Goal: Information Seeking & Learning: Learn about a topic

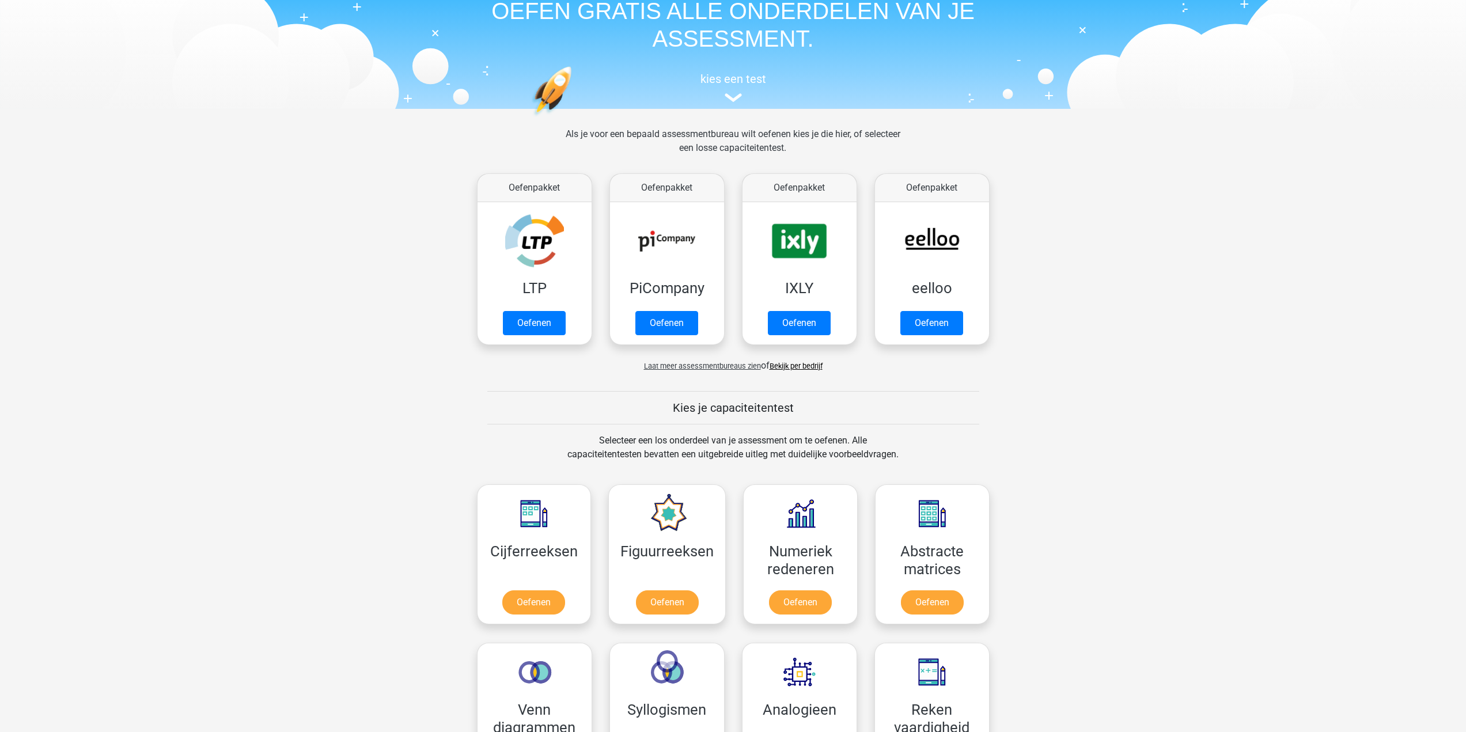
scroll to position [230, 0]
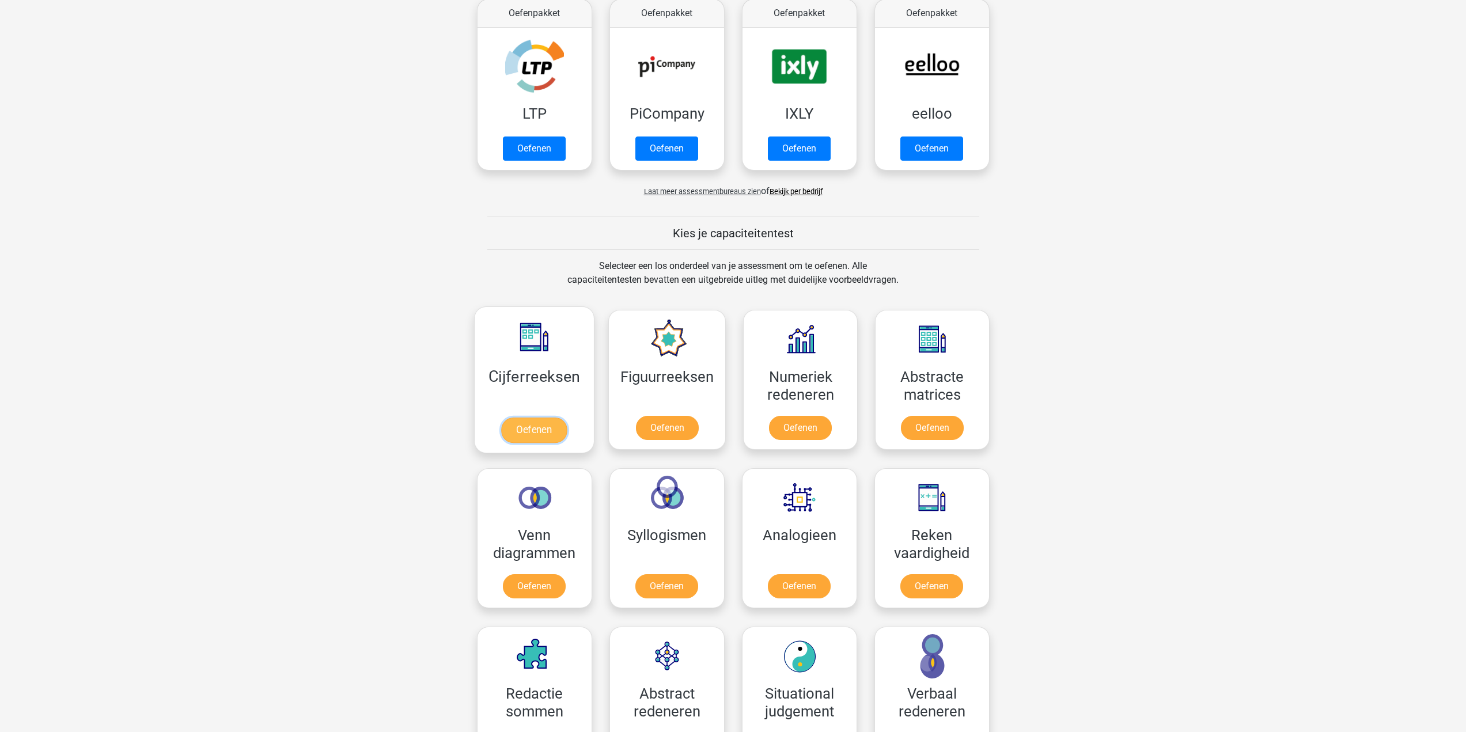
click at [552, 427] on link "Oefenen" at bounding box center [534, 430] width 66 height 25
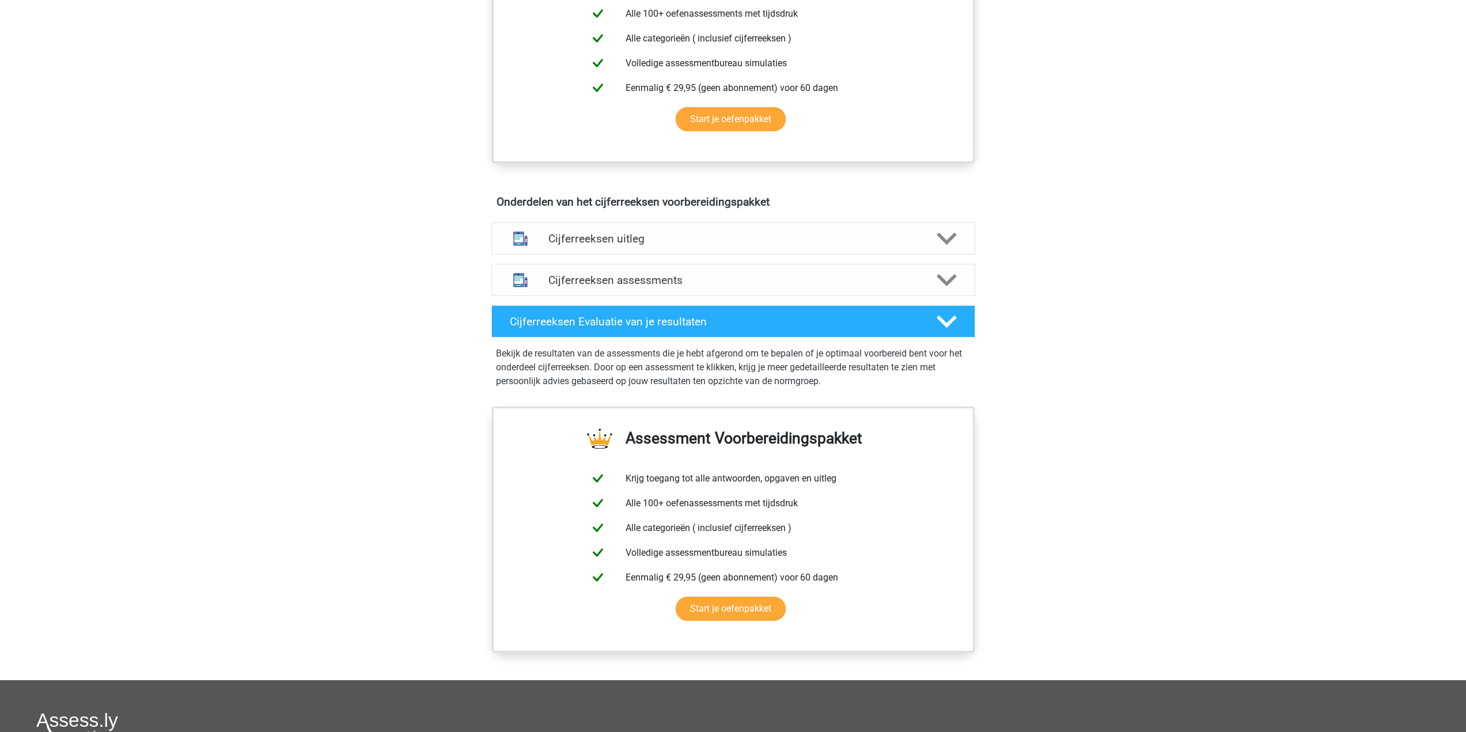
scroll to position [519, 0]
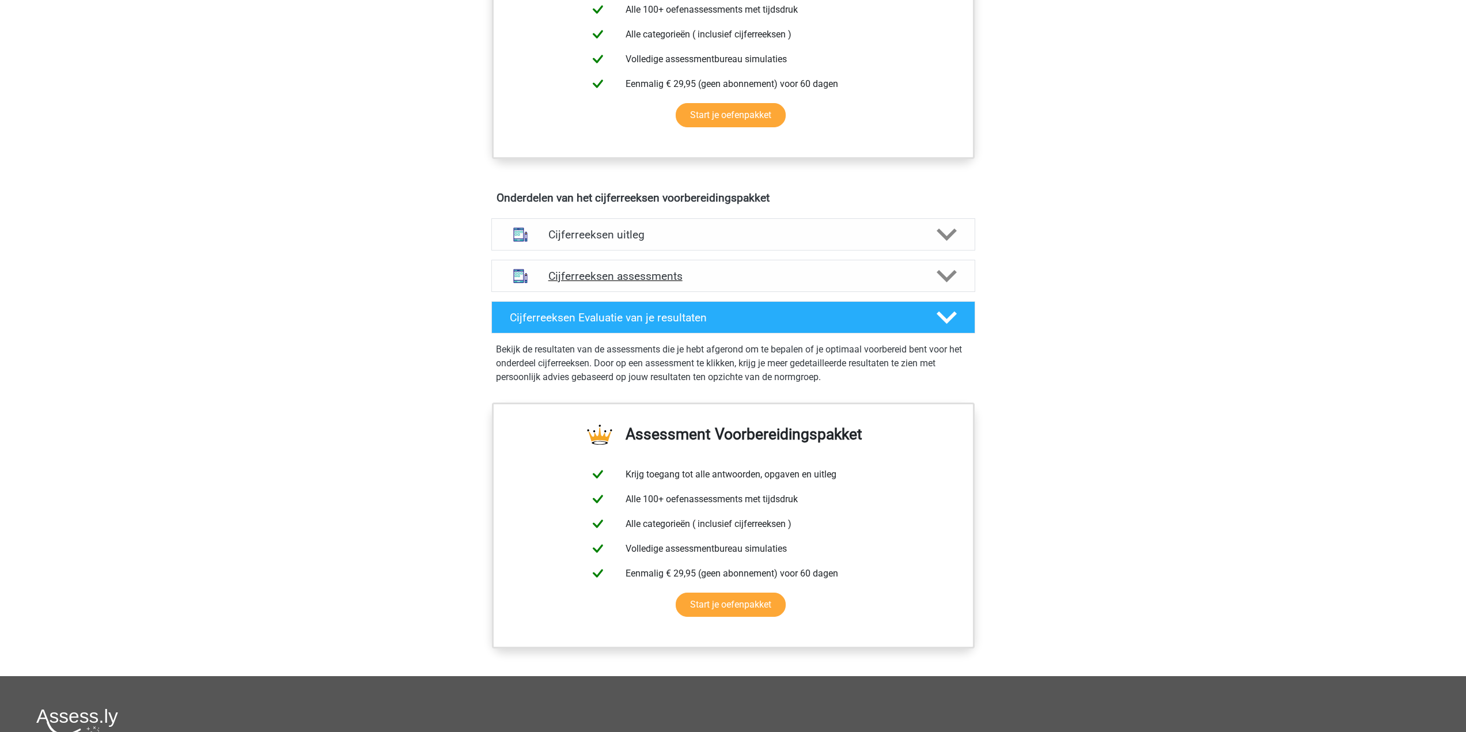
click at [683, 283] on h4 "Cijferreeksen assessments" at bounding box center [733, 276] width 370 height 13
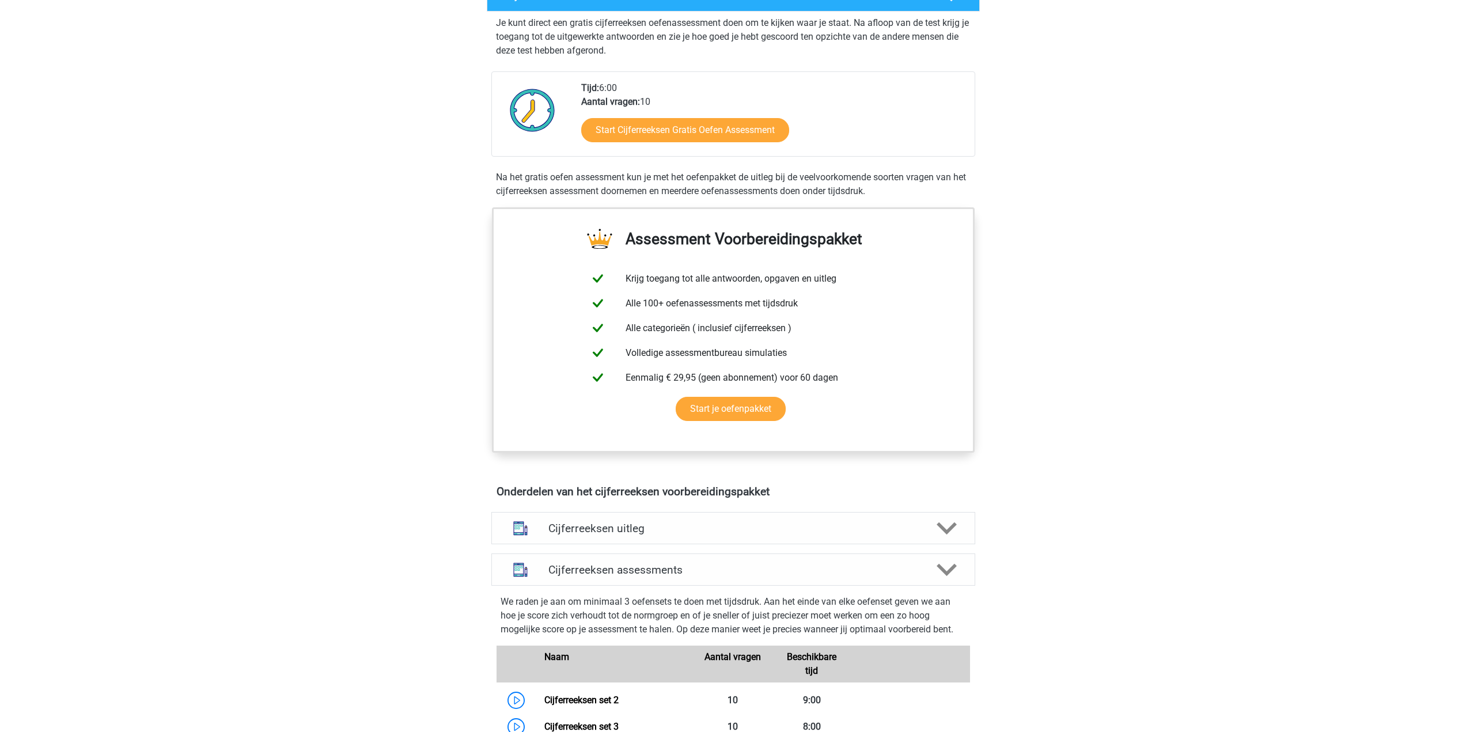
scroll to position [115, 0]
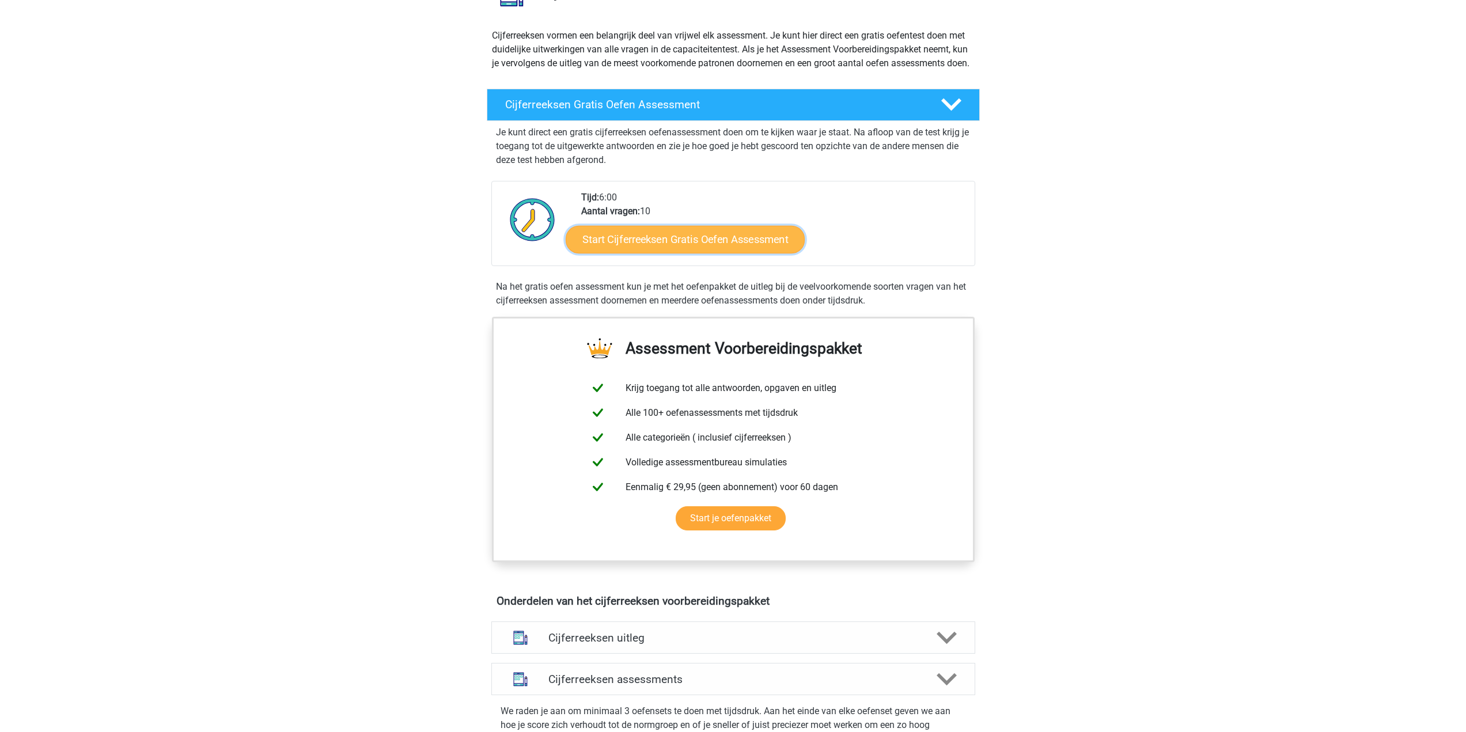
click at [731, 251] on link "Start Cijferreeksen Gratis Oefen Assessment" at bounding box center [685, 239] width 239 height 28
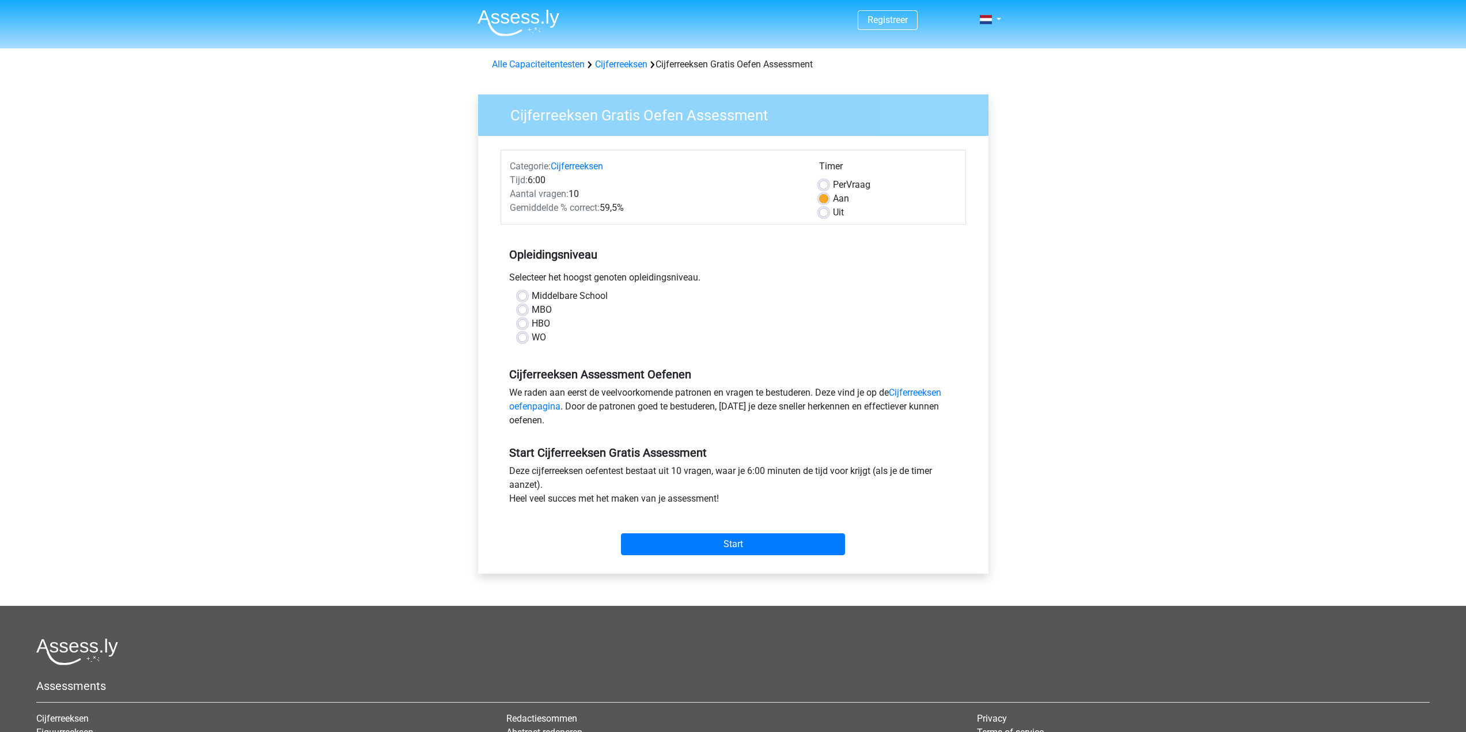
click at [539, 342] on label "WO" at bounding box center [539, 338] width 14 height 14
click at [527, 342] on input "WO" at bounding box center [522, 337] width 9 height 12
radio input "true"
click at [809, 538] on input "Start" at bounding box center [733, 544] width 224 height 22
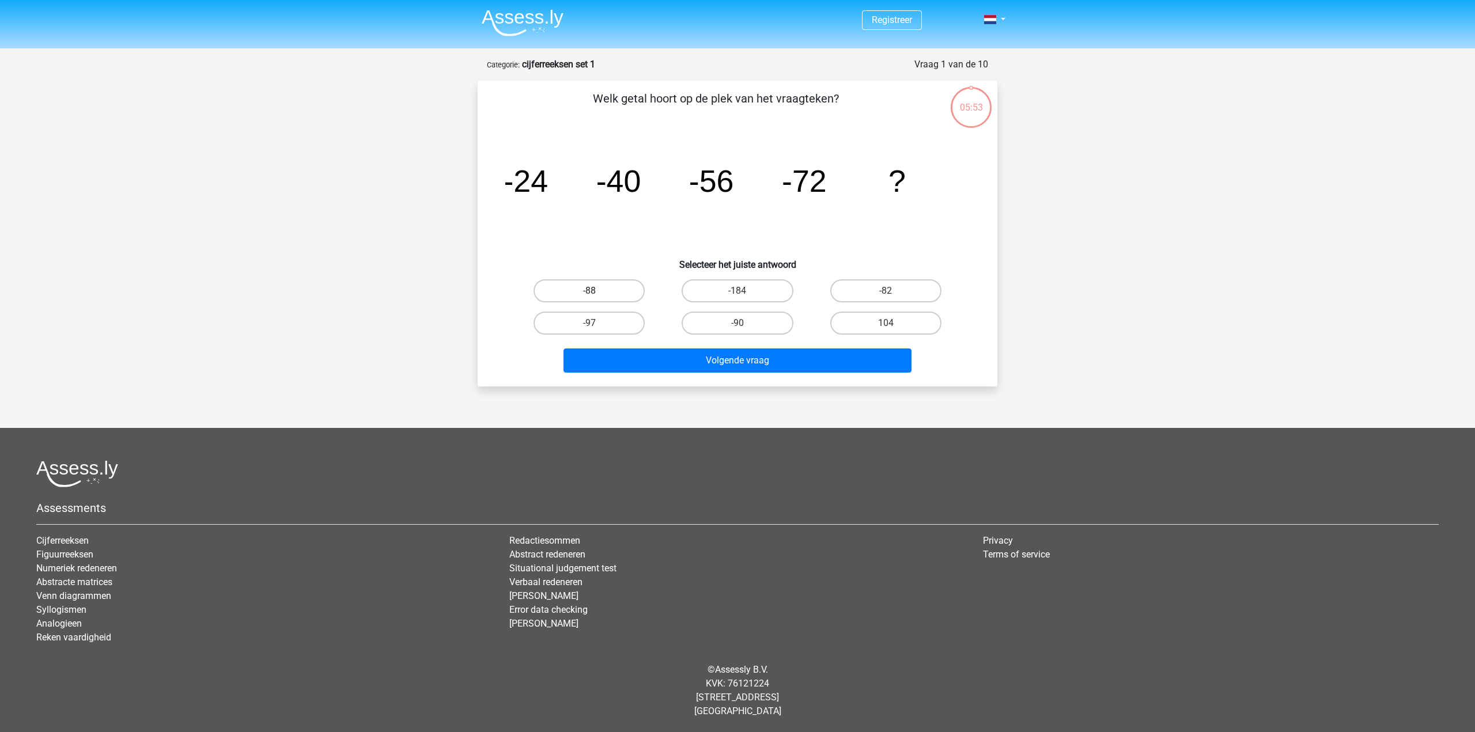
click at [610, 296] on label "-88" at bounding box center [588, 290] width 111 height 23
click at [597, 296] on input "-88" at bounding box center [592, 294] width 7 height 7
radio input "true"
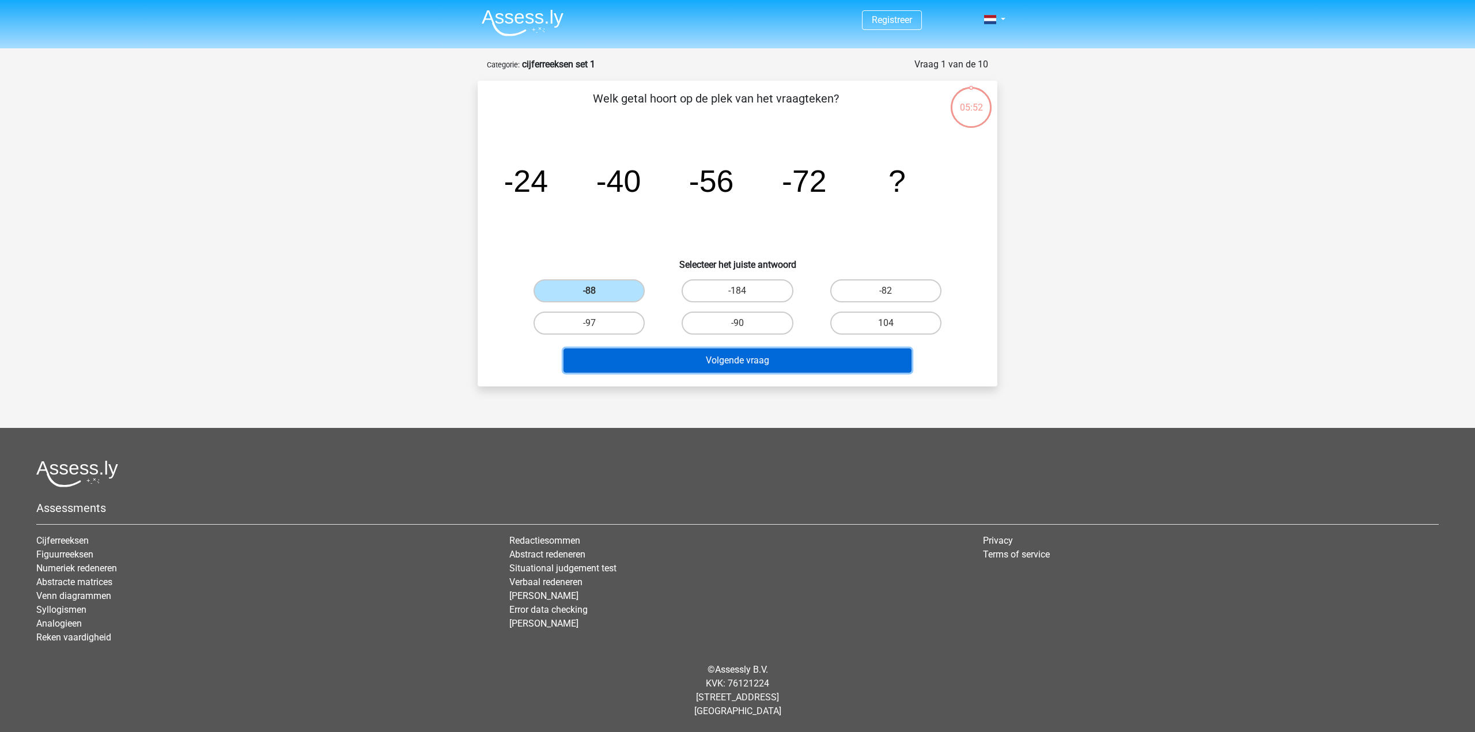
click at [702, 361] on button "Volgende vraag" at bounding box center [737, 361] width 349 height 24
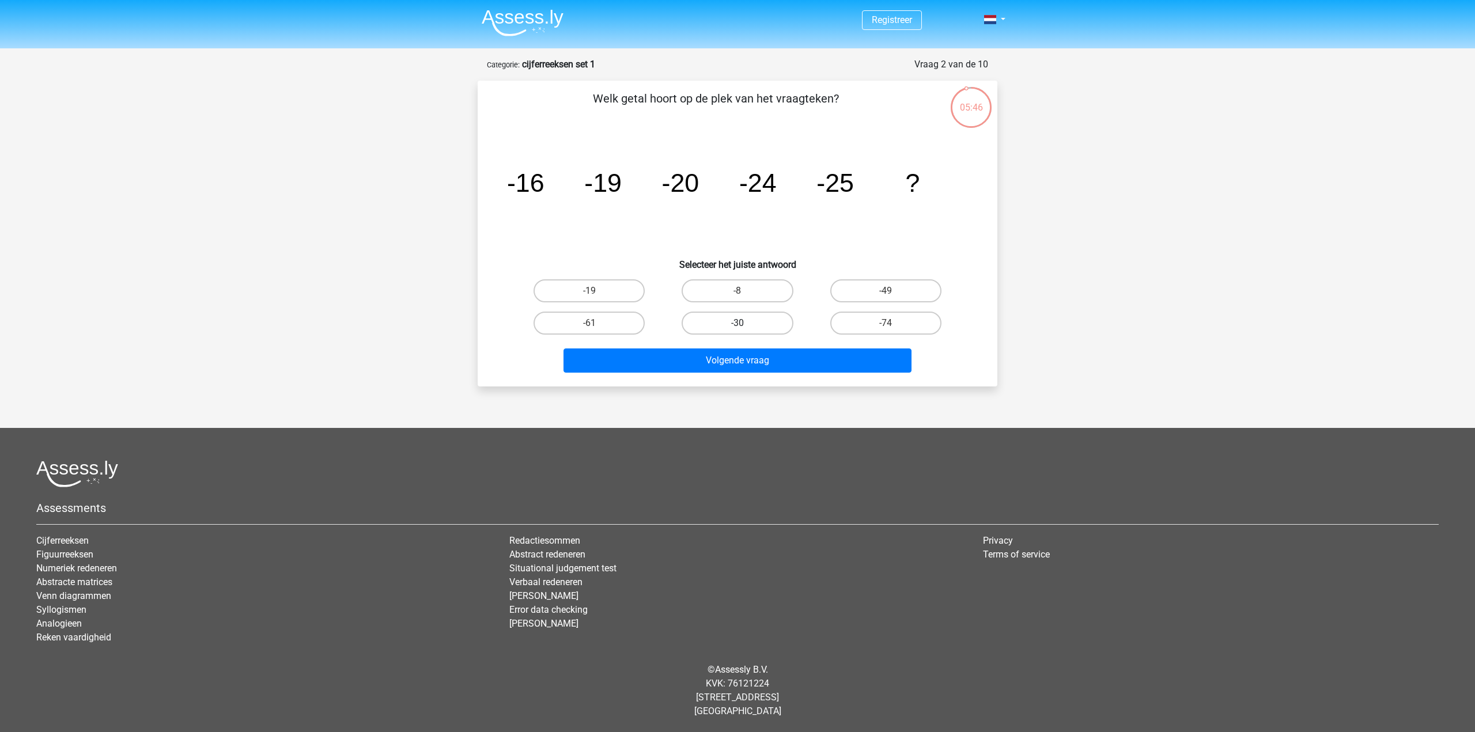
click at [748, 324] on label "-30" at bounding box center [737, 323] width 111 height 23
click at [745, 324] on input "-30" at bounding box center [740, 326] width 7 height 7
radio input "true"
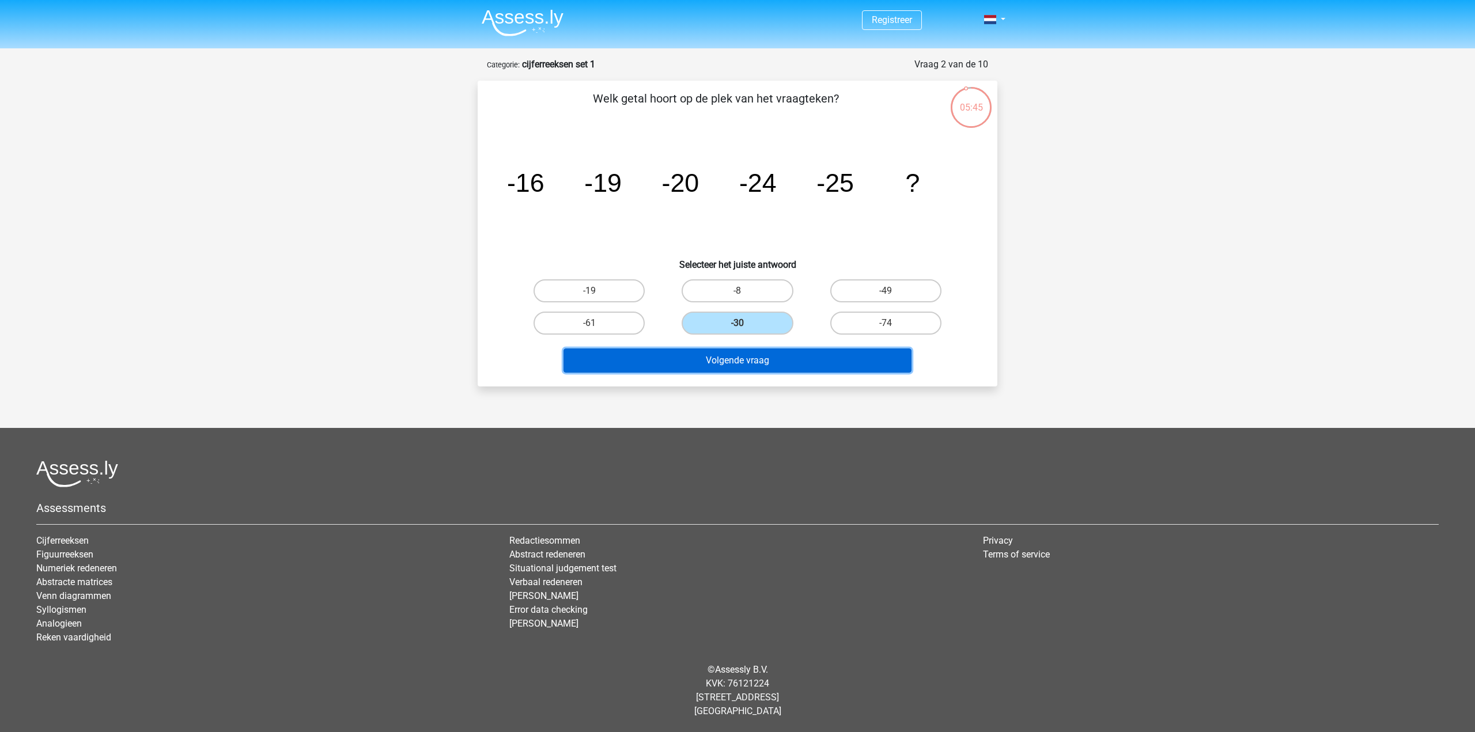
click at [753, 369] on button "Volgende vraag" at bounding box center [737, 361] width 349 height 24
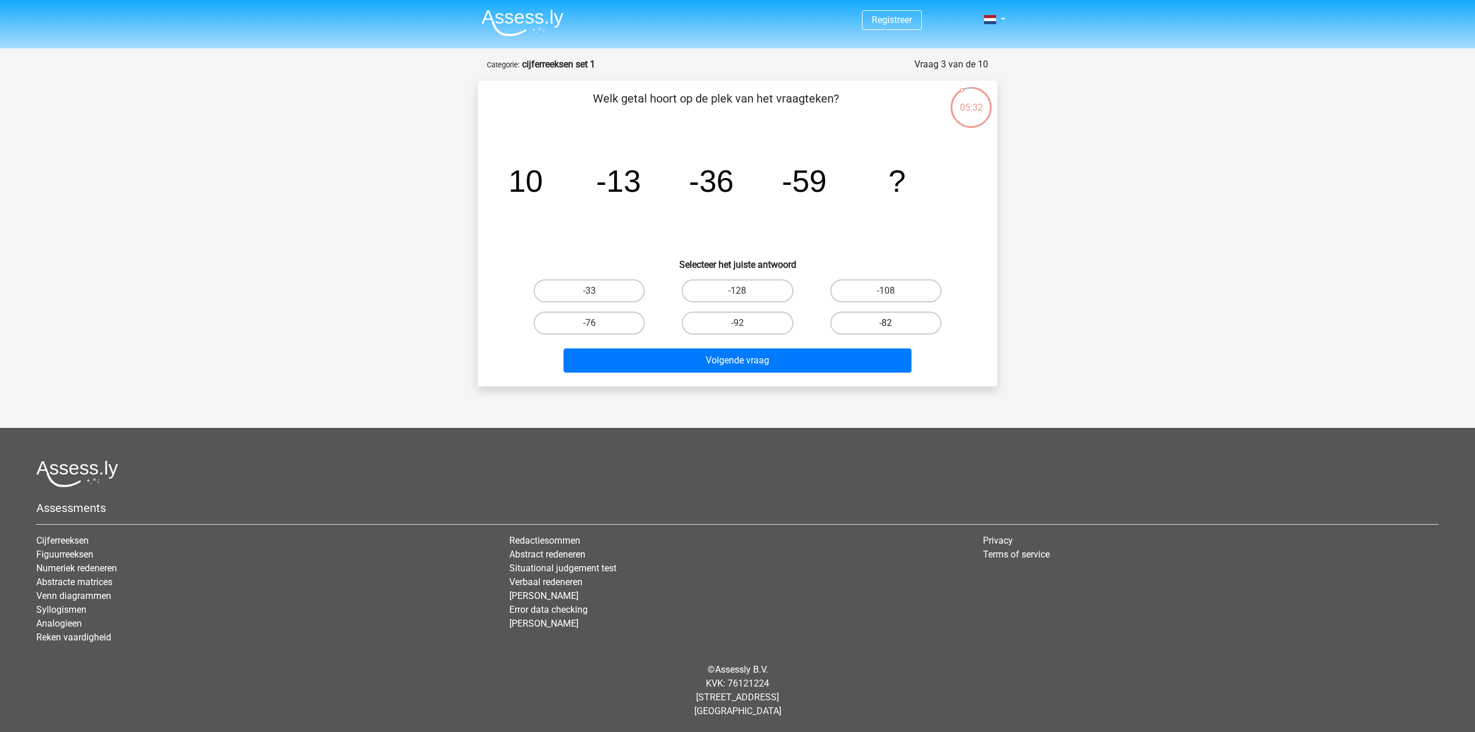
click at [875, 317] on label "-82" at bounding box center [885, 323] width 111 height 23
click at [886, 323] on input "-82" at bounding box center [889, 326] width 7 height 7
radio input "true"
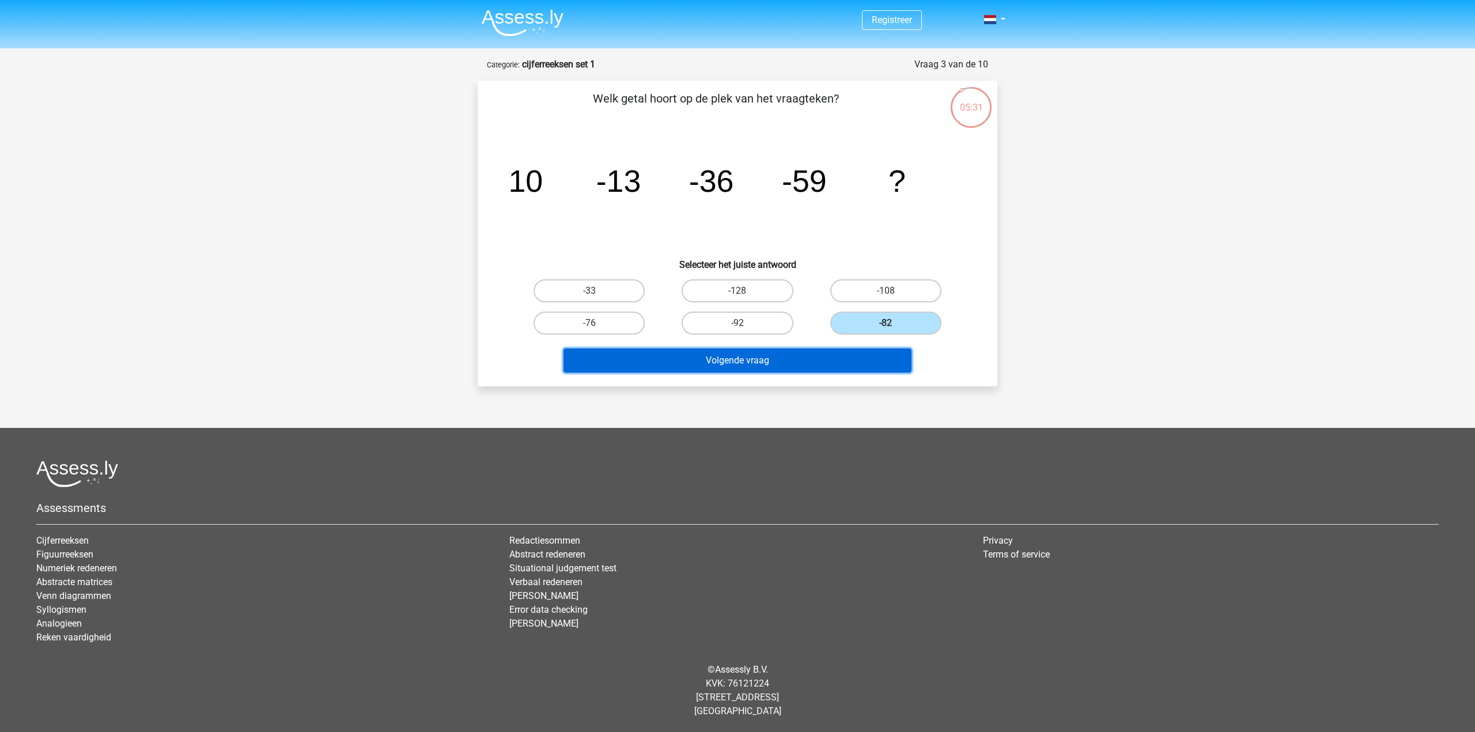
click at [856, 361] on button "Volgende vraag" at bounding box center [737, 361] width 349 height 24
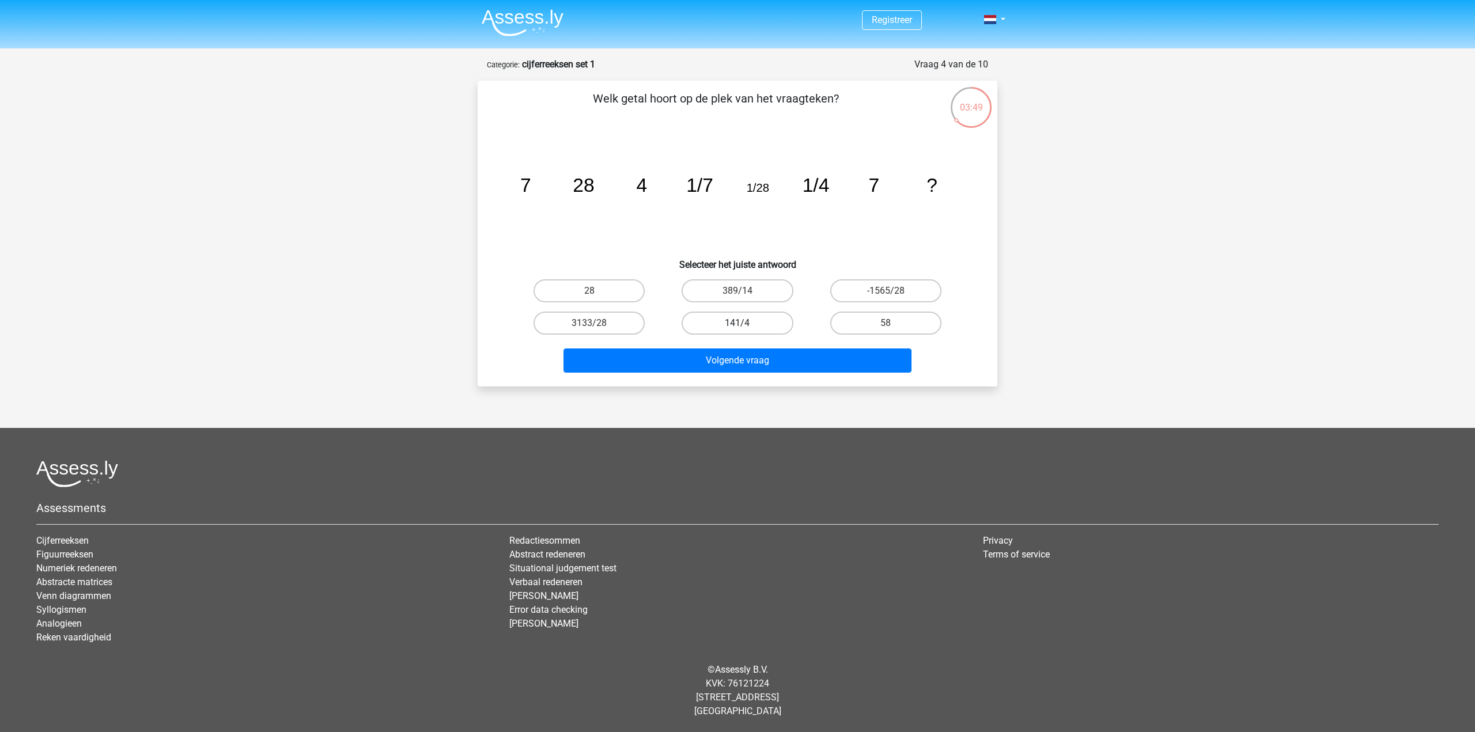
click at [747, 324] on label "141/4" at bounding box center [737, 323] width 111 height 23
click at [745, 324] on input "141/4" at bounding box center [740, 326] width 7 height 7
radio input "true"
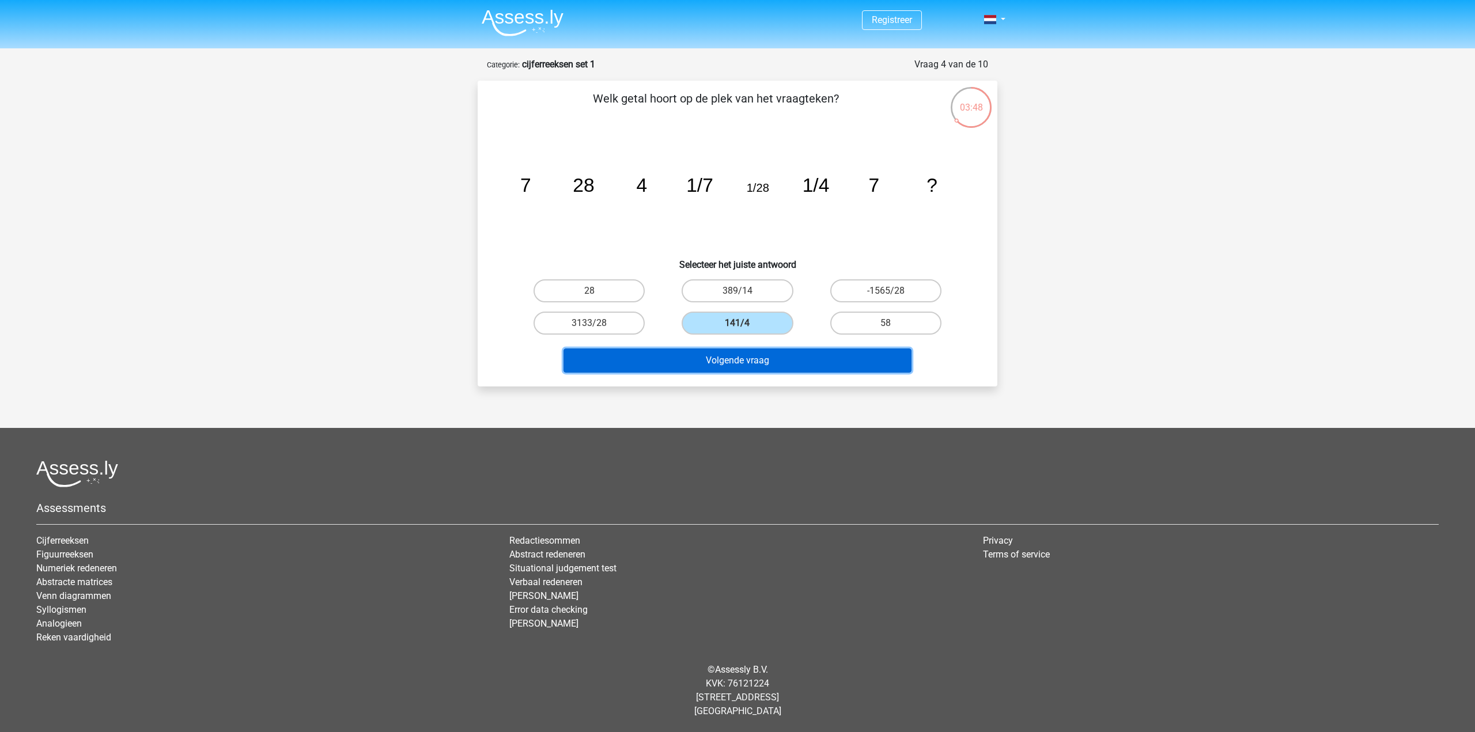
click at [781, 372] on button "Volgende vraag" at bounding box center [737, 361] width 349 height 24
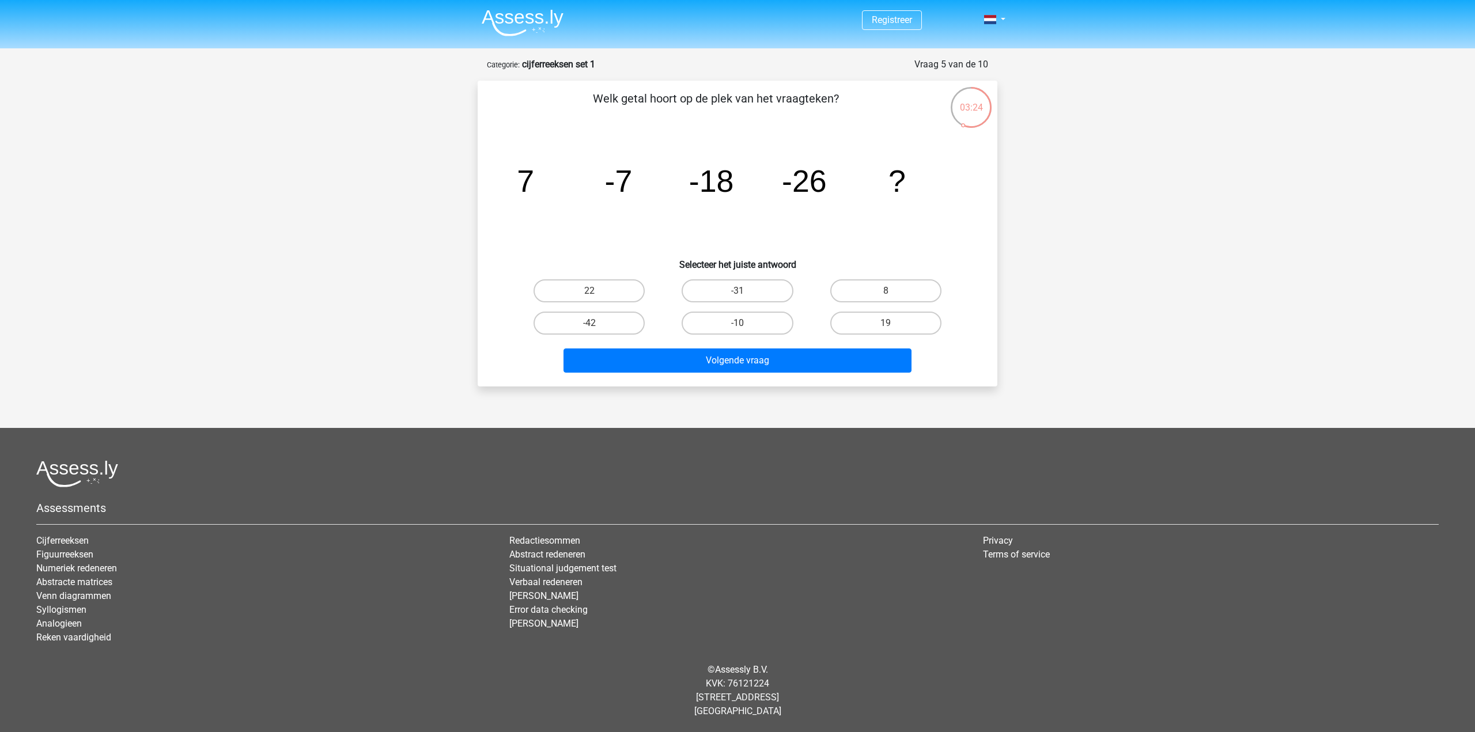
drag, startPoint x: 768, startPoint y: 295, endPoint x: 777, endPoint y: 304, distance: 13.0
click at [768, 295] on label "-31" at bounding box center [737, 290] width 111 height 23
click at [745, 295] on input "-31" at bounding box center [740, 294] width 7 height 7
radio input "true"
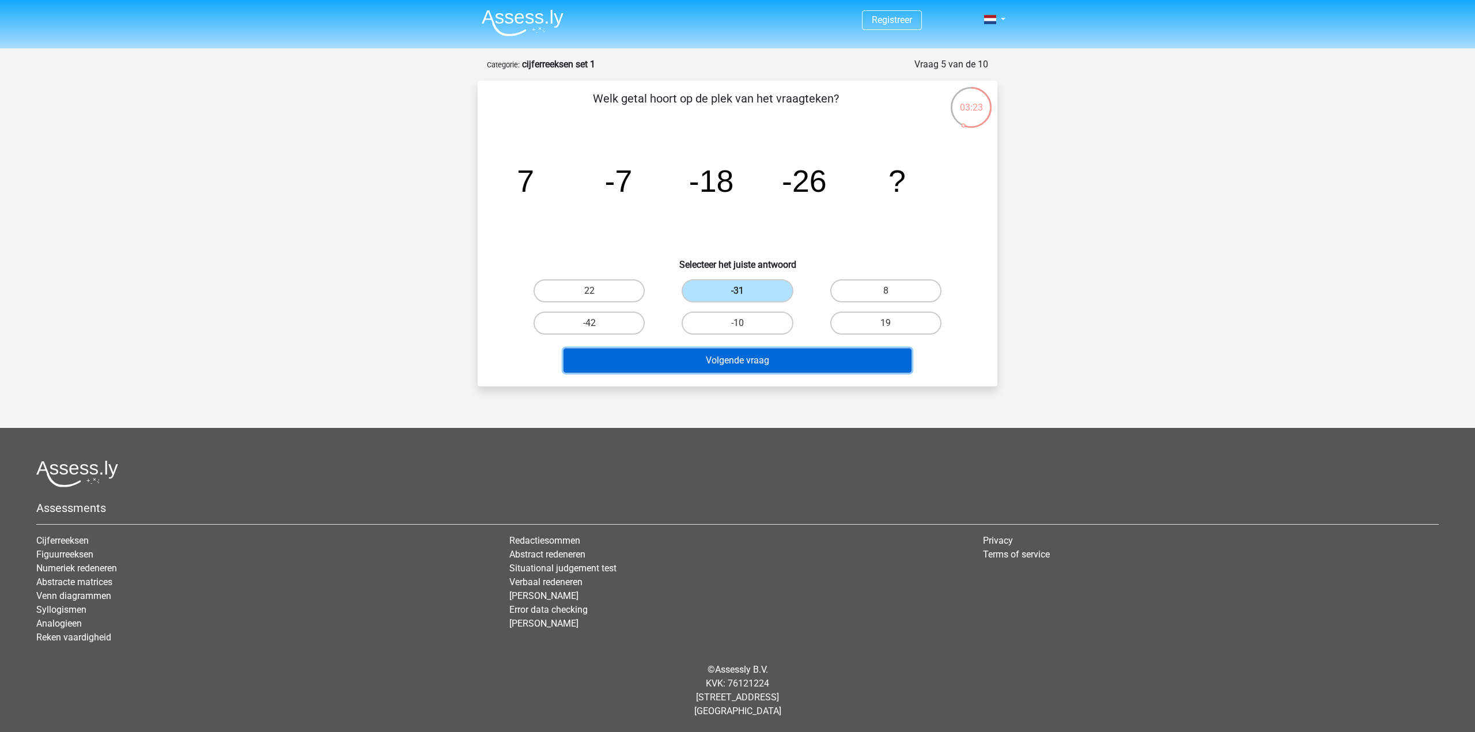
click at [811, 354] on button "Volgende vraag" at bounding box center [737, 361] width 349 height 24
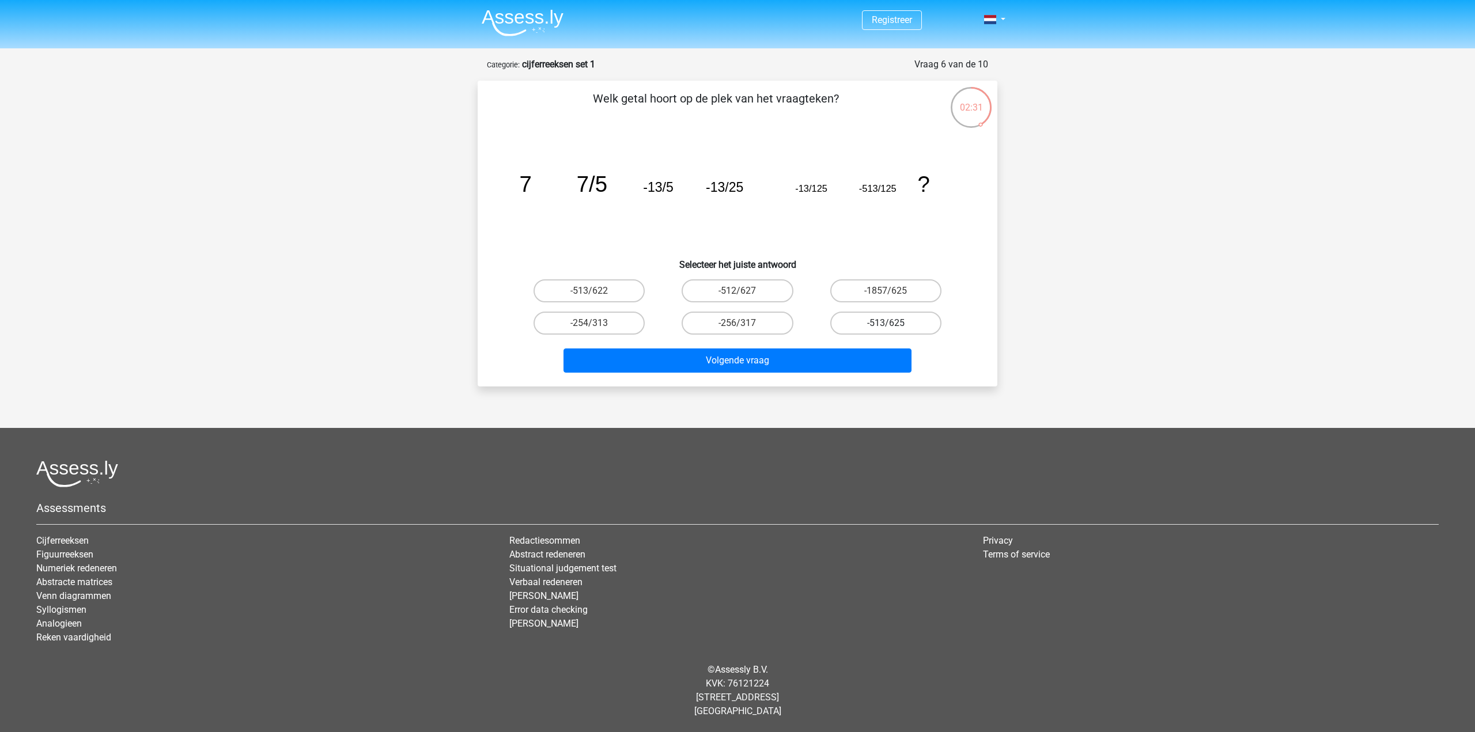
click at [898, 327] on label "-513/625" at bounding box center [885, 323] width 111 height 23
click at [893, 327] on input "-513/625" at bounding box center [889, 326] width 7 height 7
radio input "true"
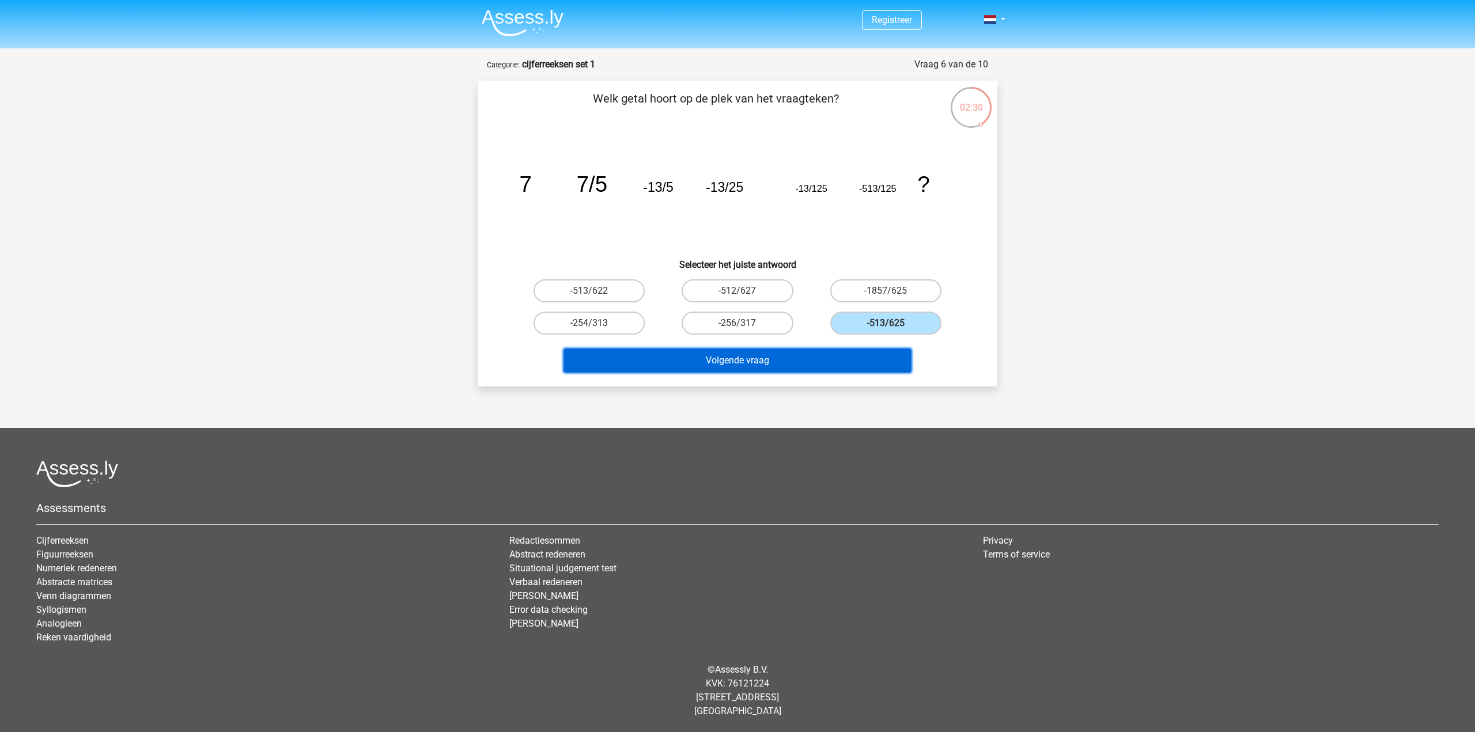
click at [876, 358] on button "Volgende vraag" at bounding box center [737, 361] width 349 height 24
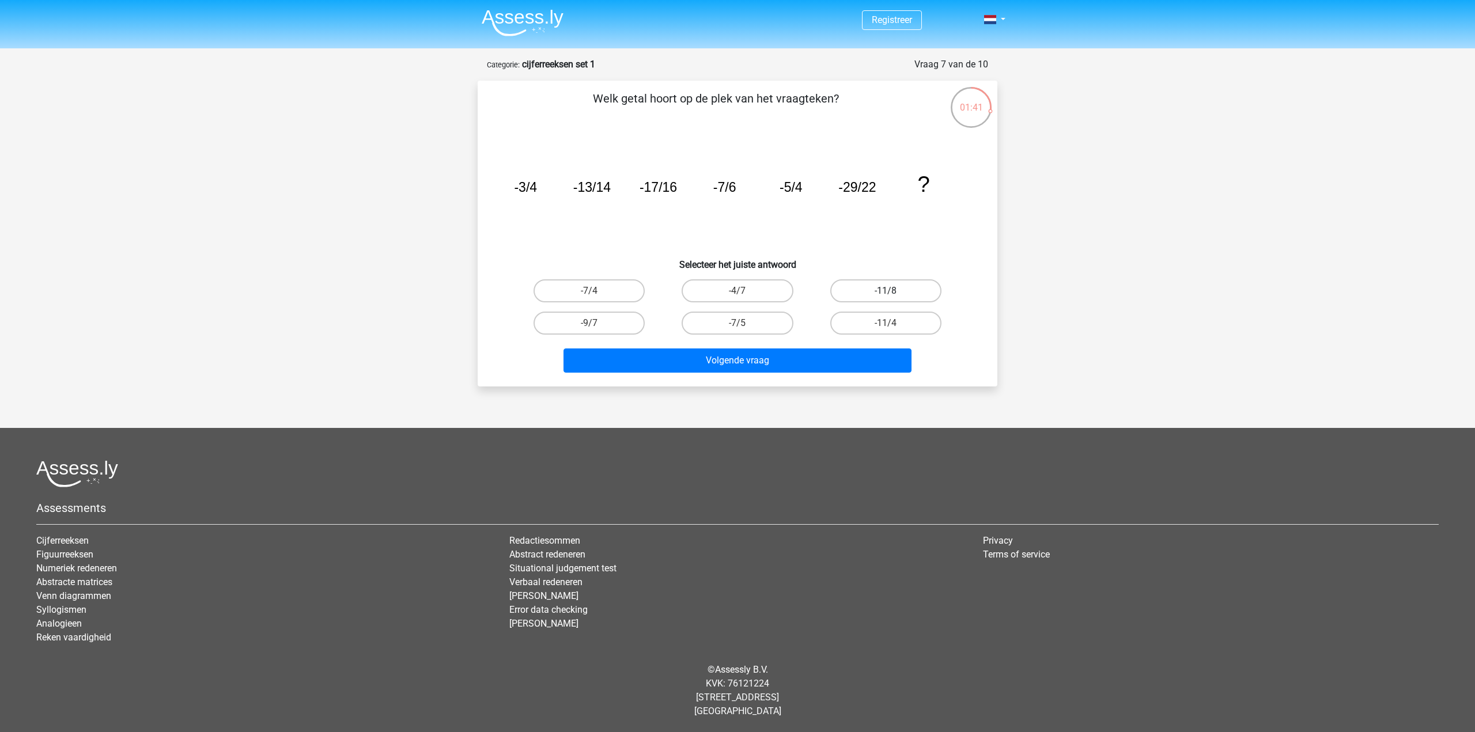
click at [867, 294] on label "-11/8" at bounding box center [885, 290] width 111 height 23
click at [886, 294] on input "-11/8" at bounding box center [889, 294] width 7 height 7
radio input "true"
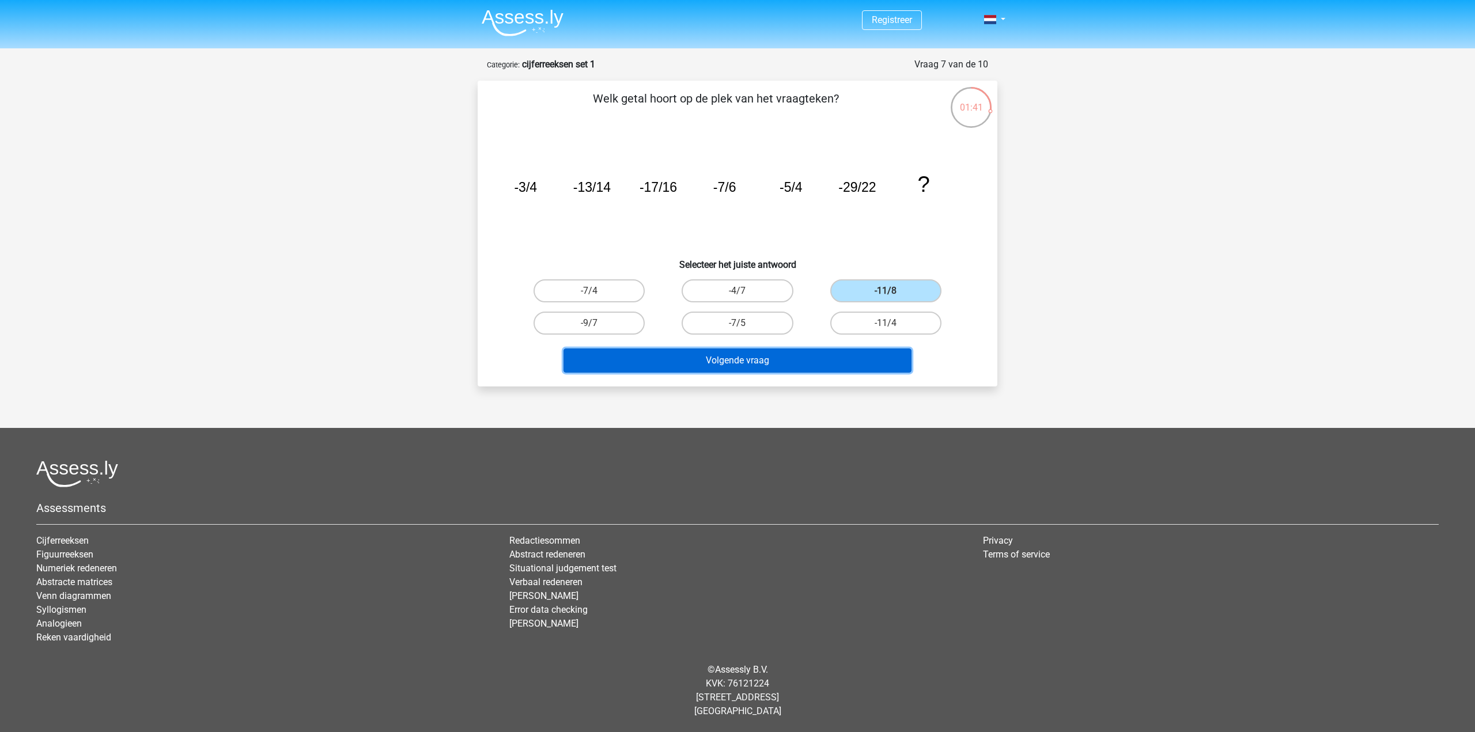
click at [854, 362] on button "Volgende vraag" at bounding box center [737, 361] width 349 height 24
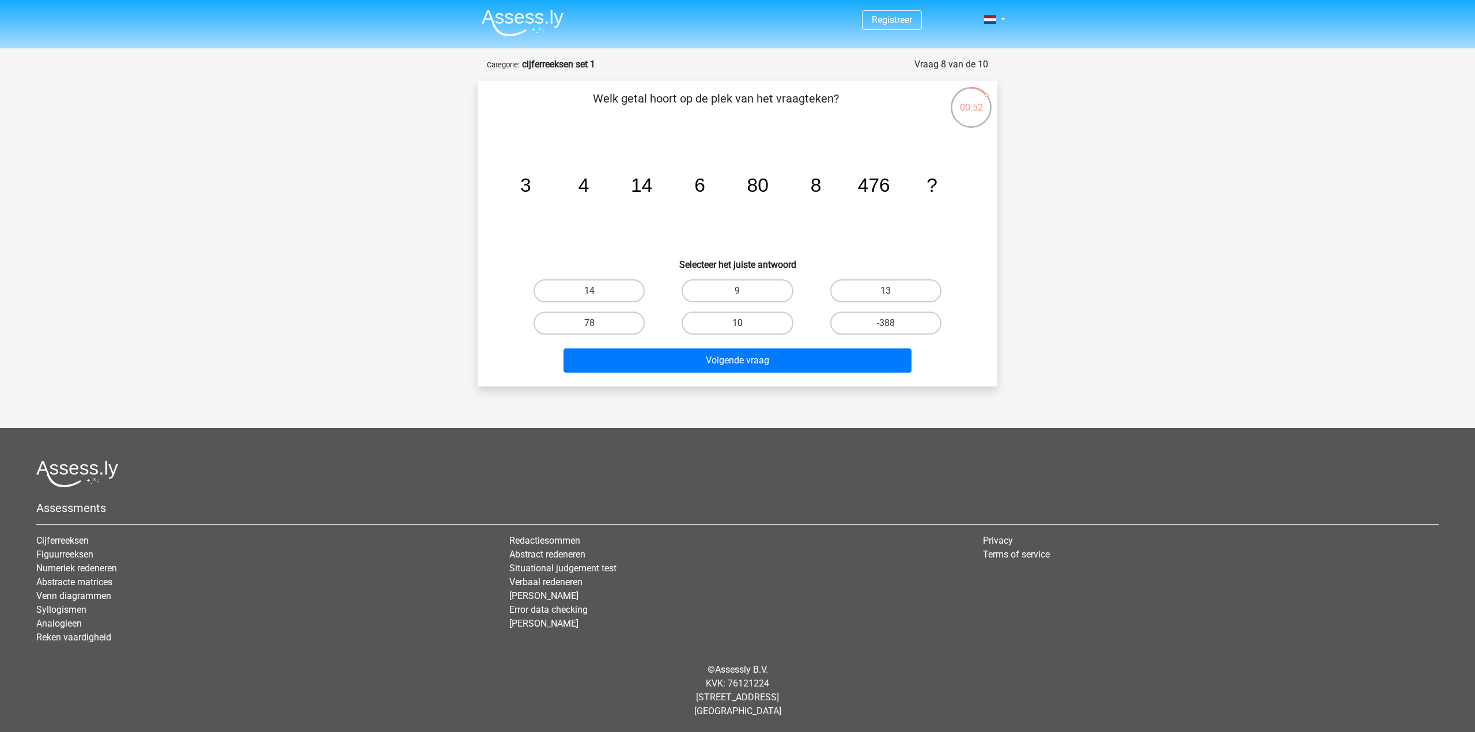
click at [731, 333] on label "10" at bounding box center [737, 323] width 111 height 23
click at [737, 331] on input "10" at bounding box center [740, 326] width 7 height 7
radio input "true"
click at [766, 381] on div "Welk getal hoort op de plek van het vraagteken? image/svg+xml 3 4 14 6 80 8 476…" at bounding box center [738, 234] width 520 height 306
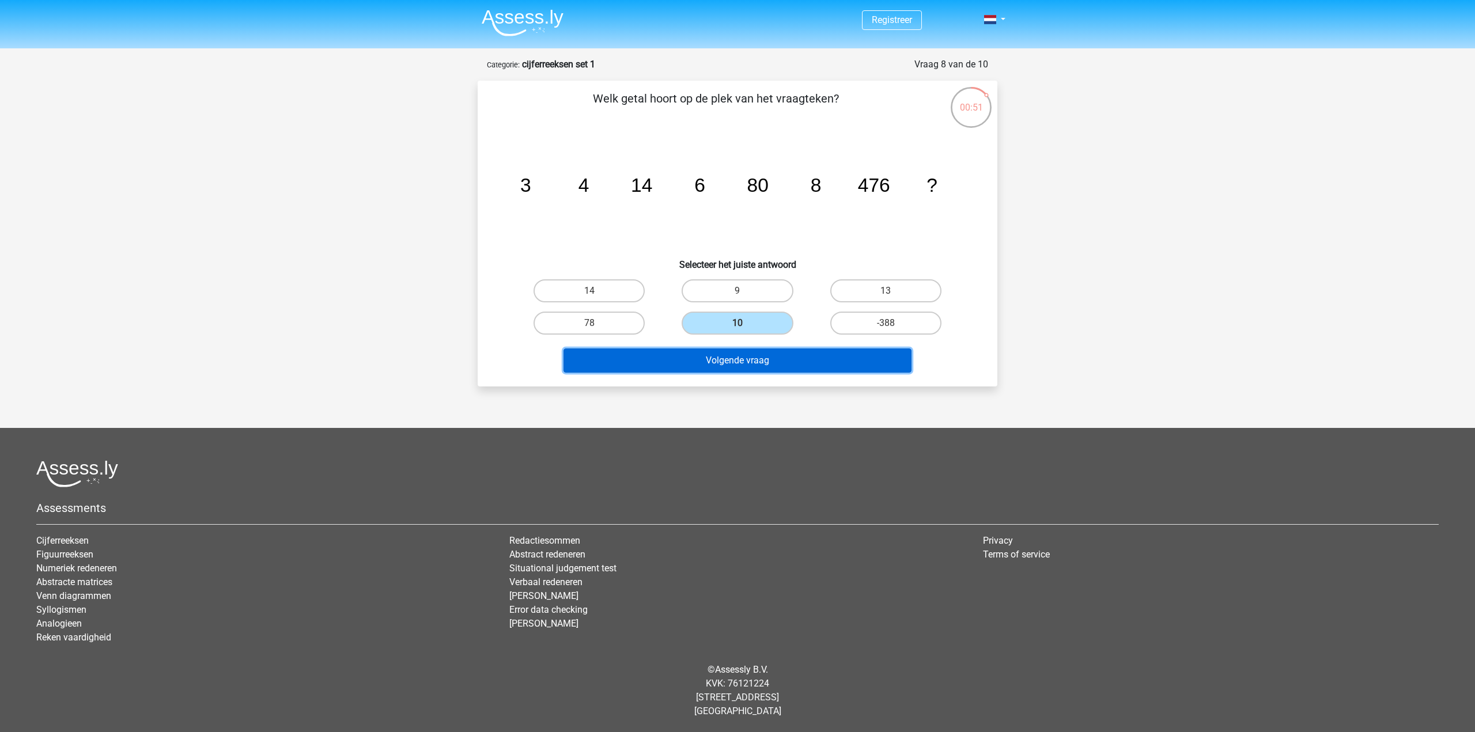
click at [760, 365] on button "Volgende vraag" at bounding box center [737, 361] width 349 height 24
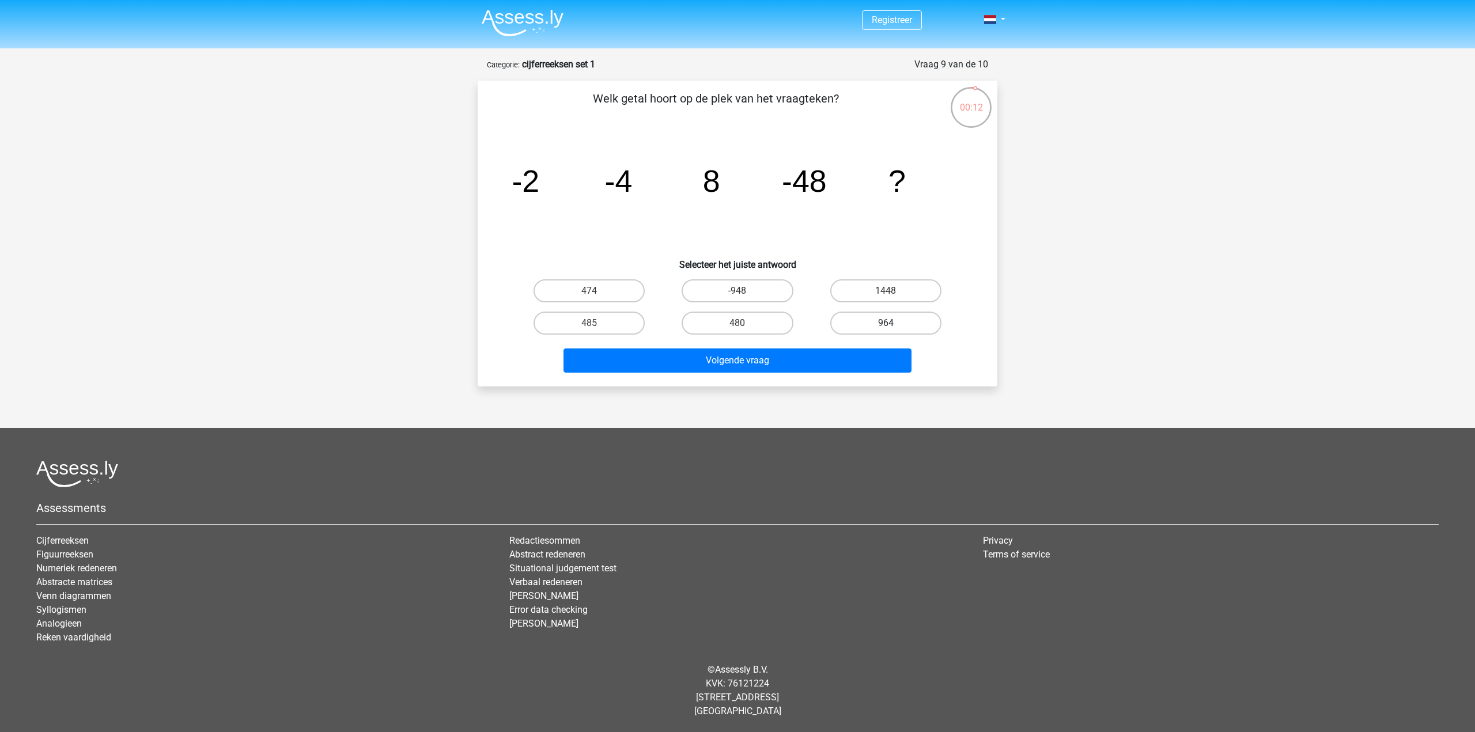
click at [876, 326] on label "964" at bounding box center [885, 323] width 111 height 23
click at [886, 326] on input "964" at bounding box center [889, 326] width 7 height 7
radio input "true"
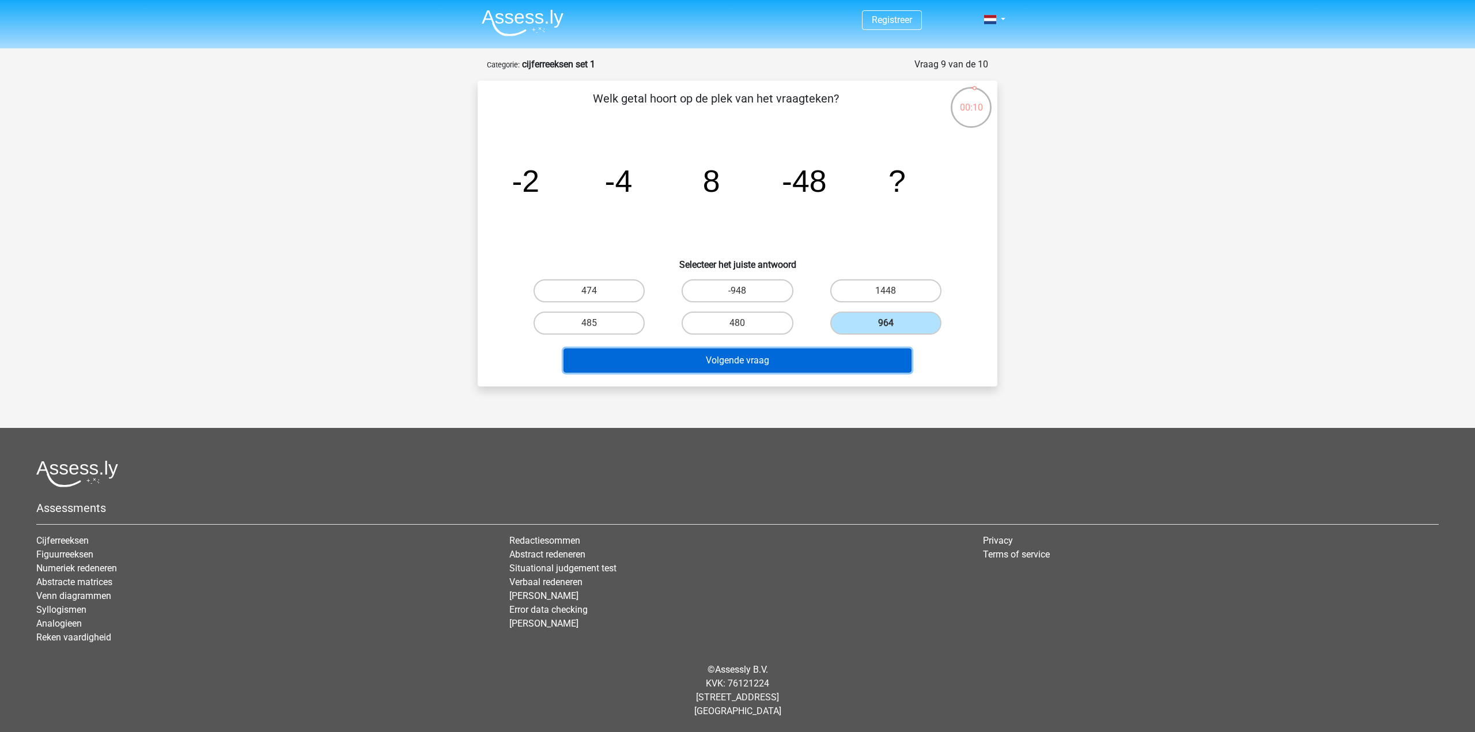
click at [813, 361] on button "Volgende vraag" at bounding box center [737, 361] width 349 height 24
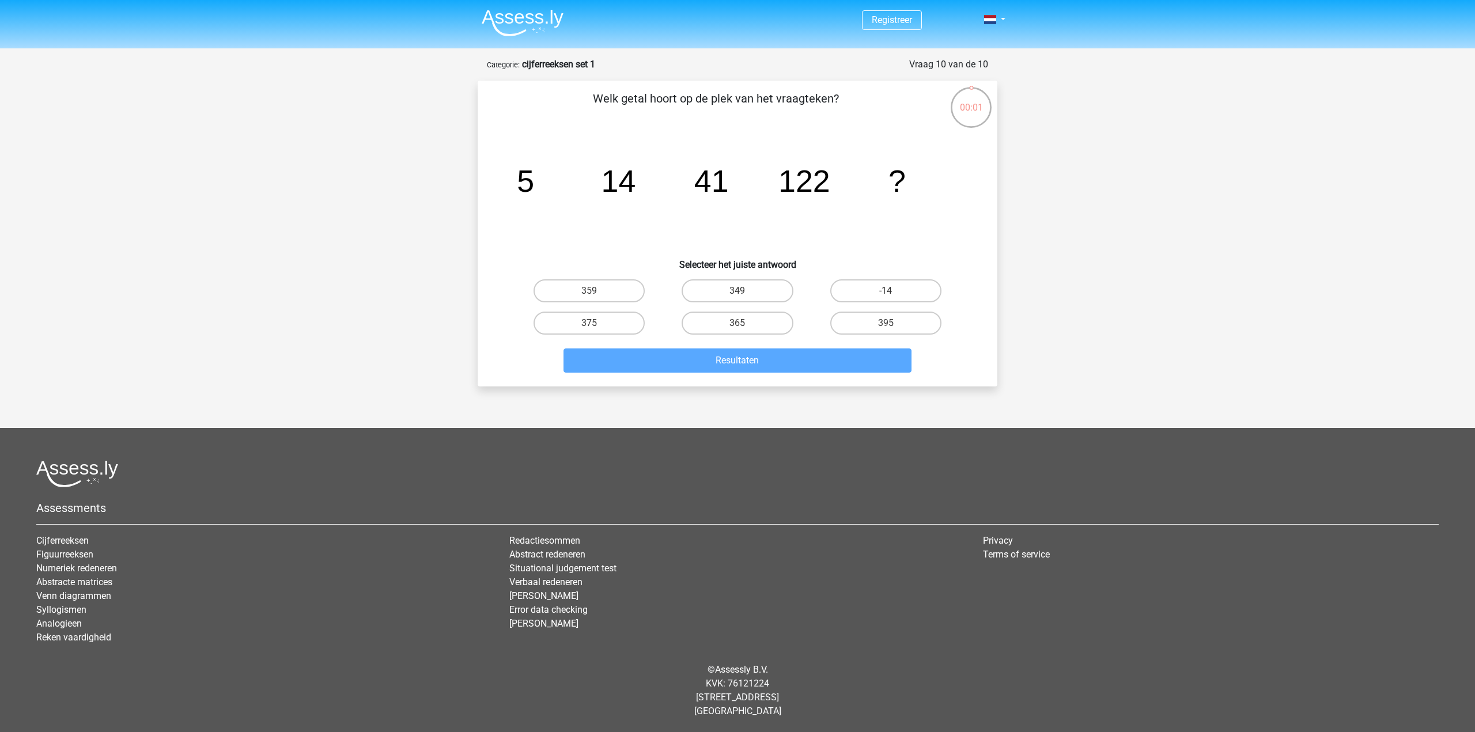
drag, startPoint x: 781, startPoint y: 326, endPoint x: 791, endPoint y: 407, distance: 82.5
click at [780, 326] on label "365" at bounding box center [737, 323] width 111 height 23
click at [745, 326] on input "365" at bounding box center [740, 326] width 7 height 7
radio input "true"
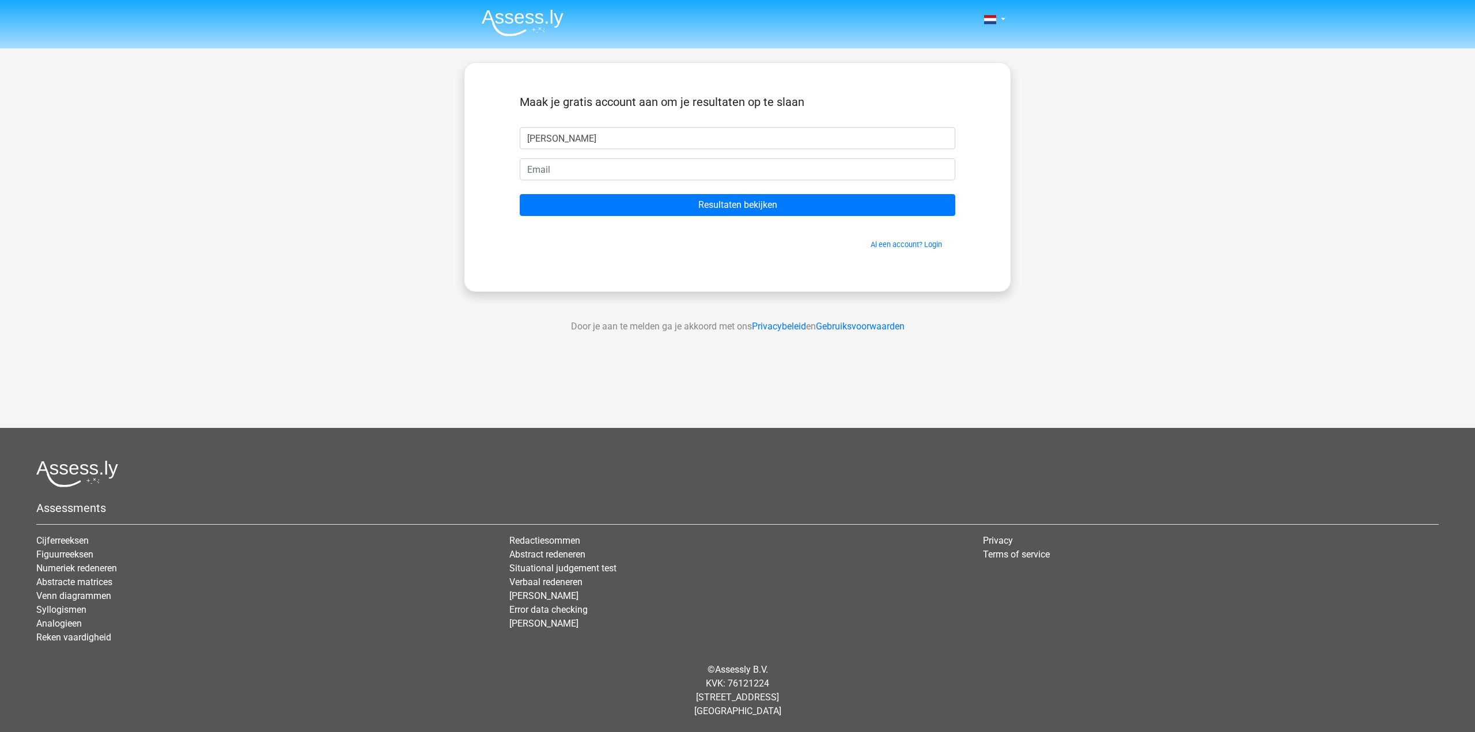
type input "[PERSON_NAME]"
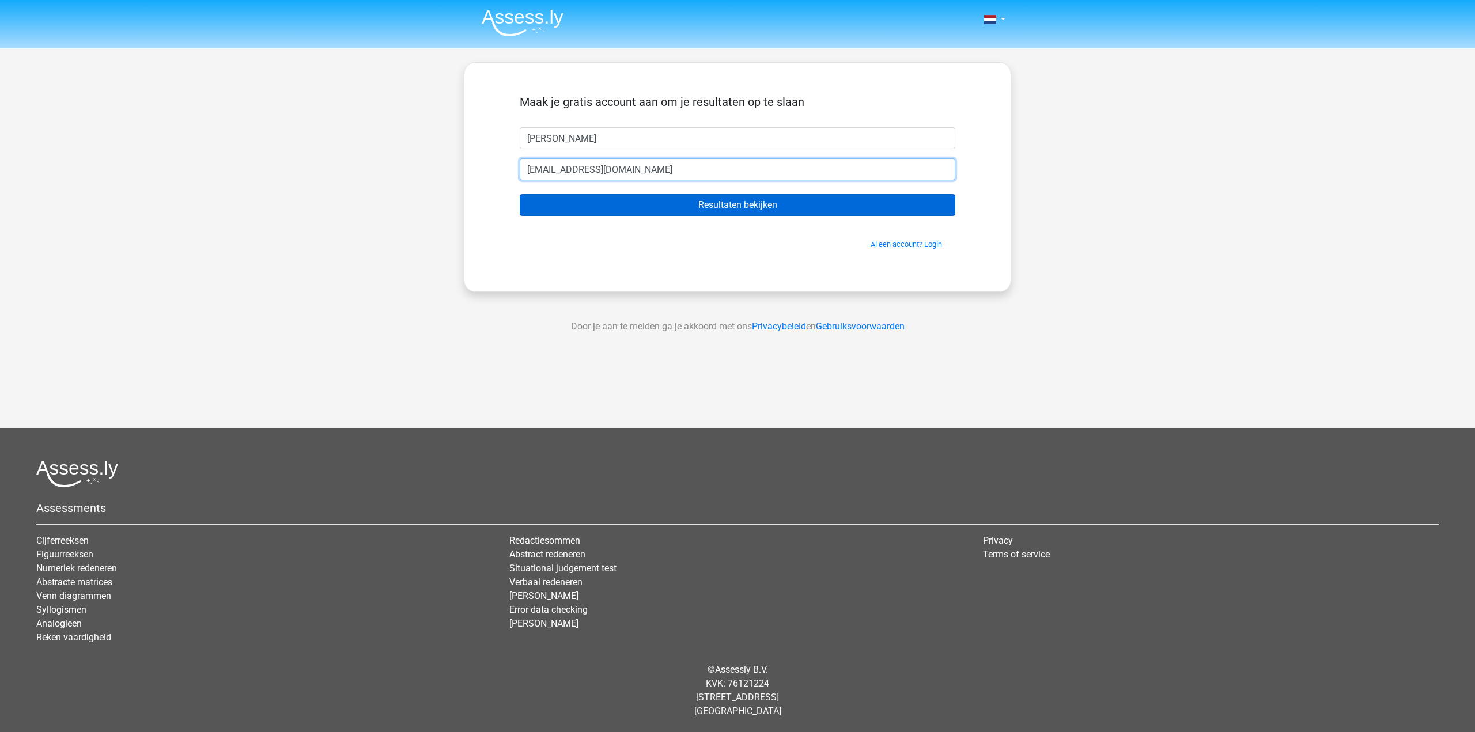
type input "[EMAIL_ADDRESS][DOMAIN_NAME]"
click at [767, 213] on input "Resultaten bekijken" at bounding box center [738, 205] width 436 height 22
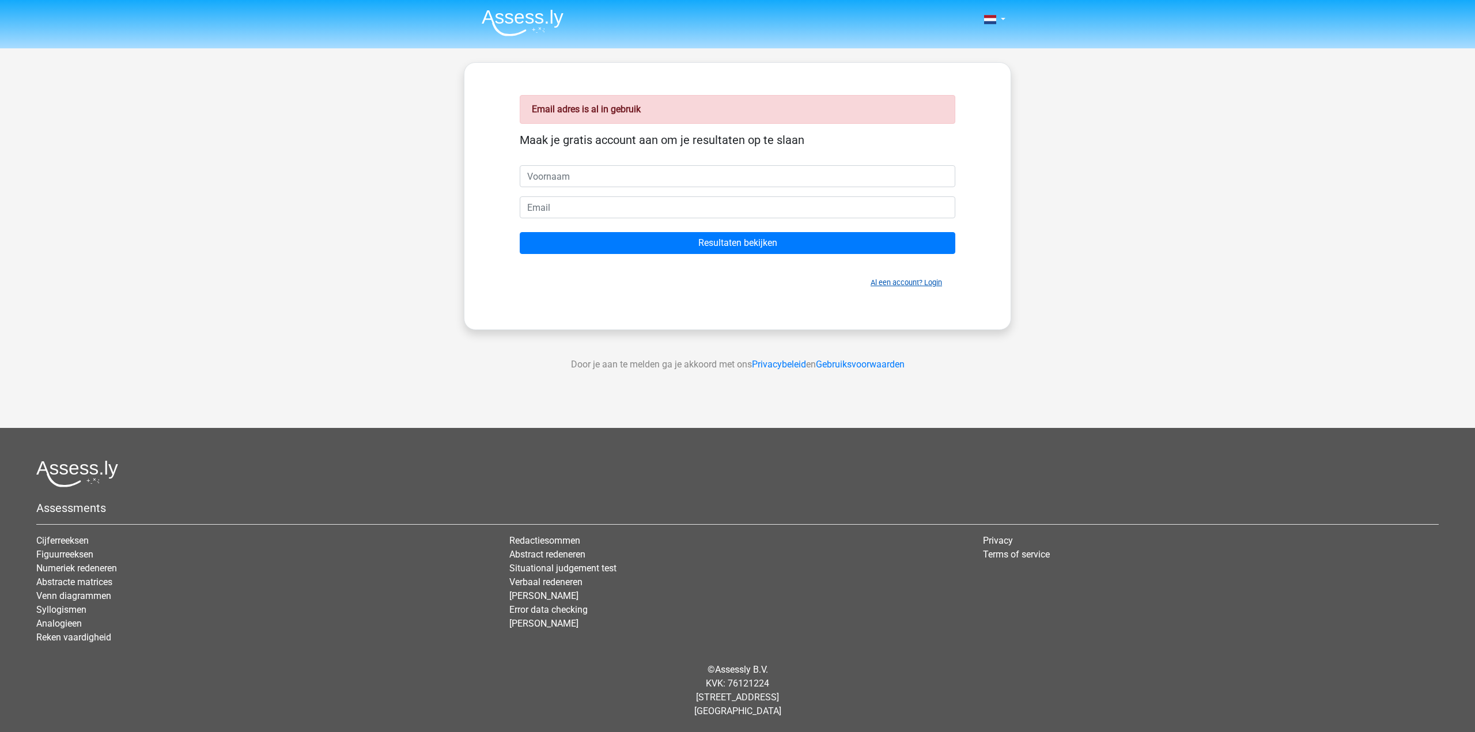
click at [902, 286] on link "Al een account? Login" at bounding box center [906, 282] width 71 height 9
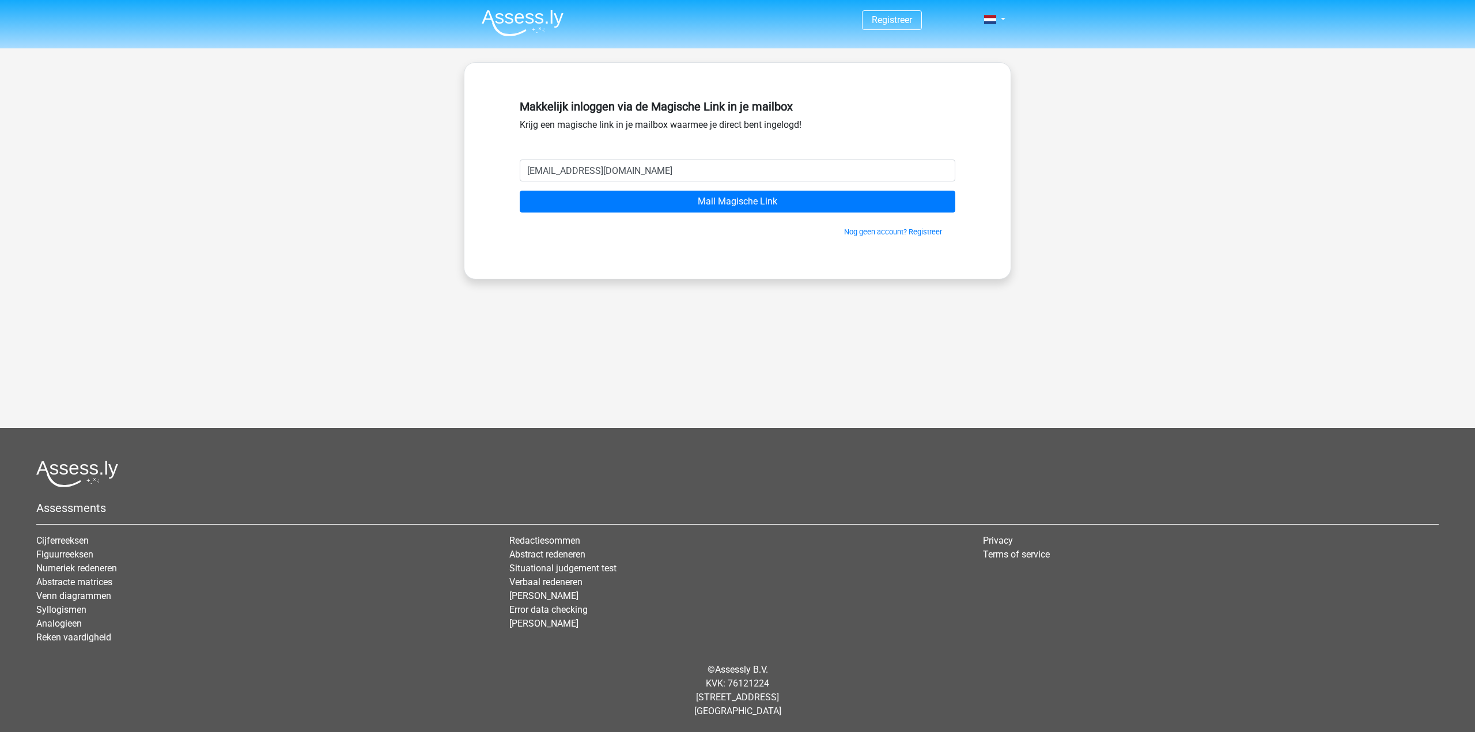
type input "tim.van.mastrigt@asml.com"
click at [520, 191] on input "Mail Magische Link" at bounding box center [738, 202] width 436 height 22
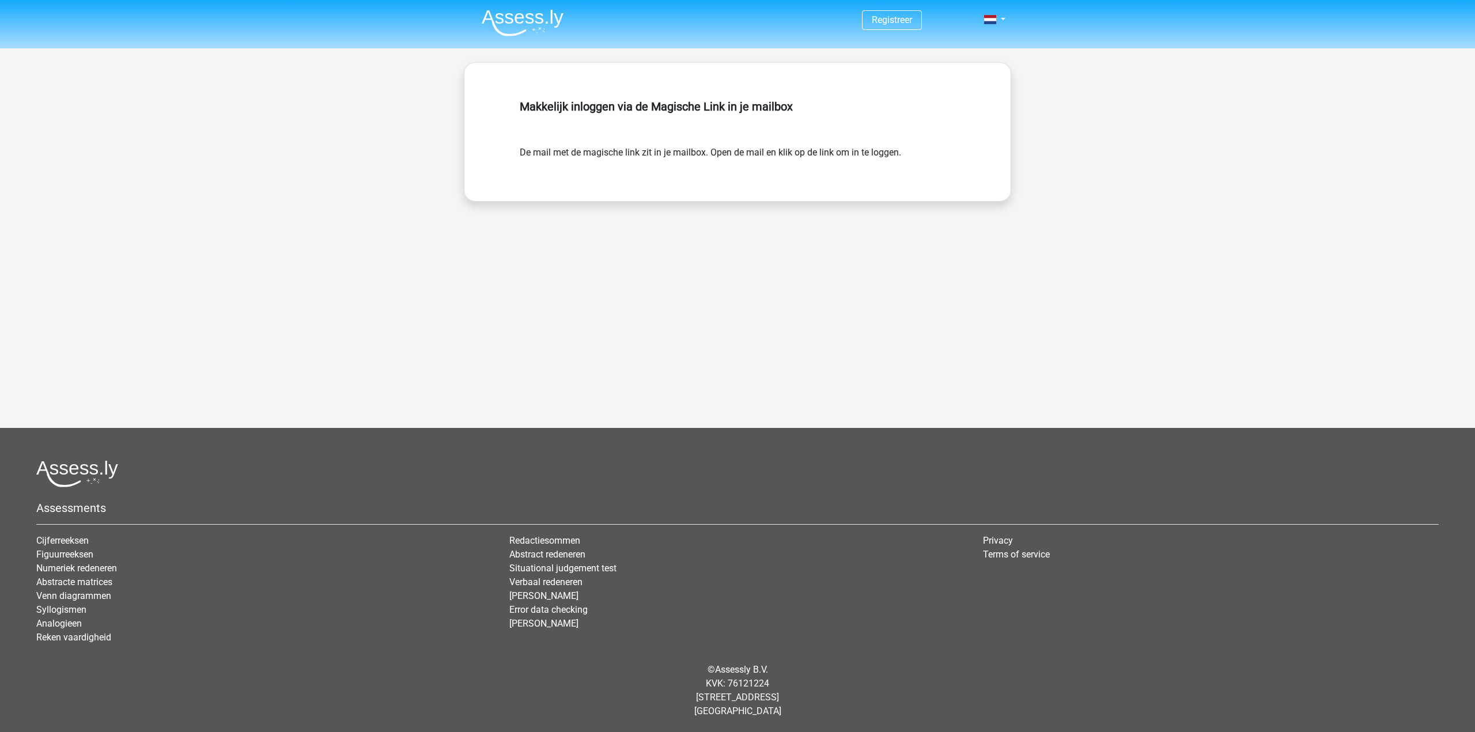
drag, startPoint x: 792, startPoint y: 147, endPoint x: 785, endPoint y: 148, distance: 6.4
click at [792, 147] on form "De mail met de magische link zit in je mailbox. Open de mail en klik op de link…" at bounding box center [738, 153] width 436 height 14
click at [641, 152] on form "De mail met de magische link zit in je mailbox. Open de mail en klik op de link…" at bounding box center [738, 153] width 436 height 14
click at [699, 108] on h5 "Makkelijk inloggen via de Magische Link in je mailbox" at bounding box center [738, 107] width 436 height 14
click at [986, 18] on span at bounding box center [990, 19] width 12 height 9
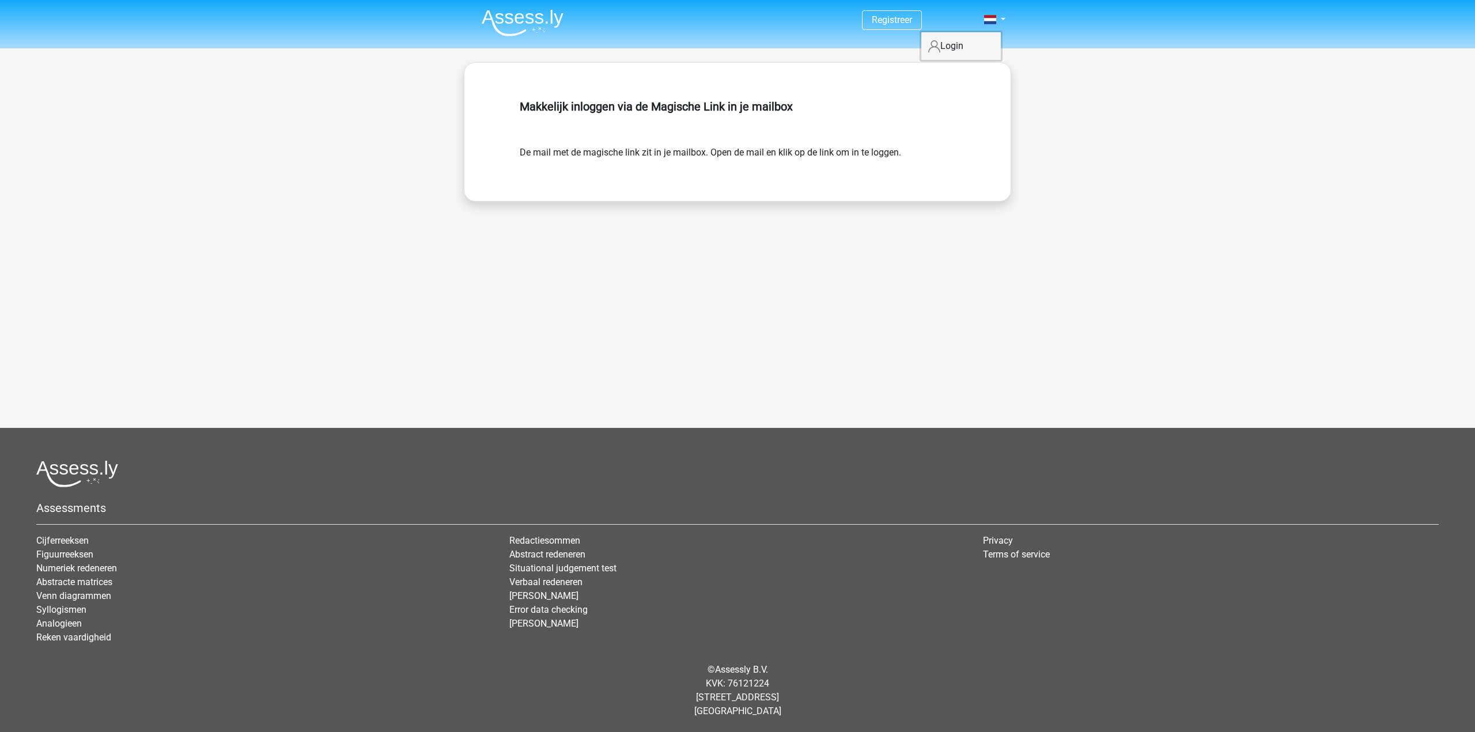
click at [956, 52] on link "Login" at bounding box center [961, 46] width 80 height 18
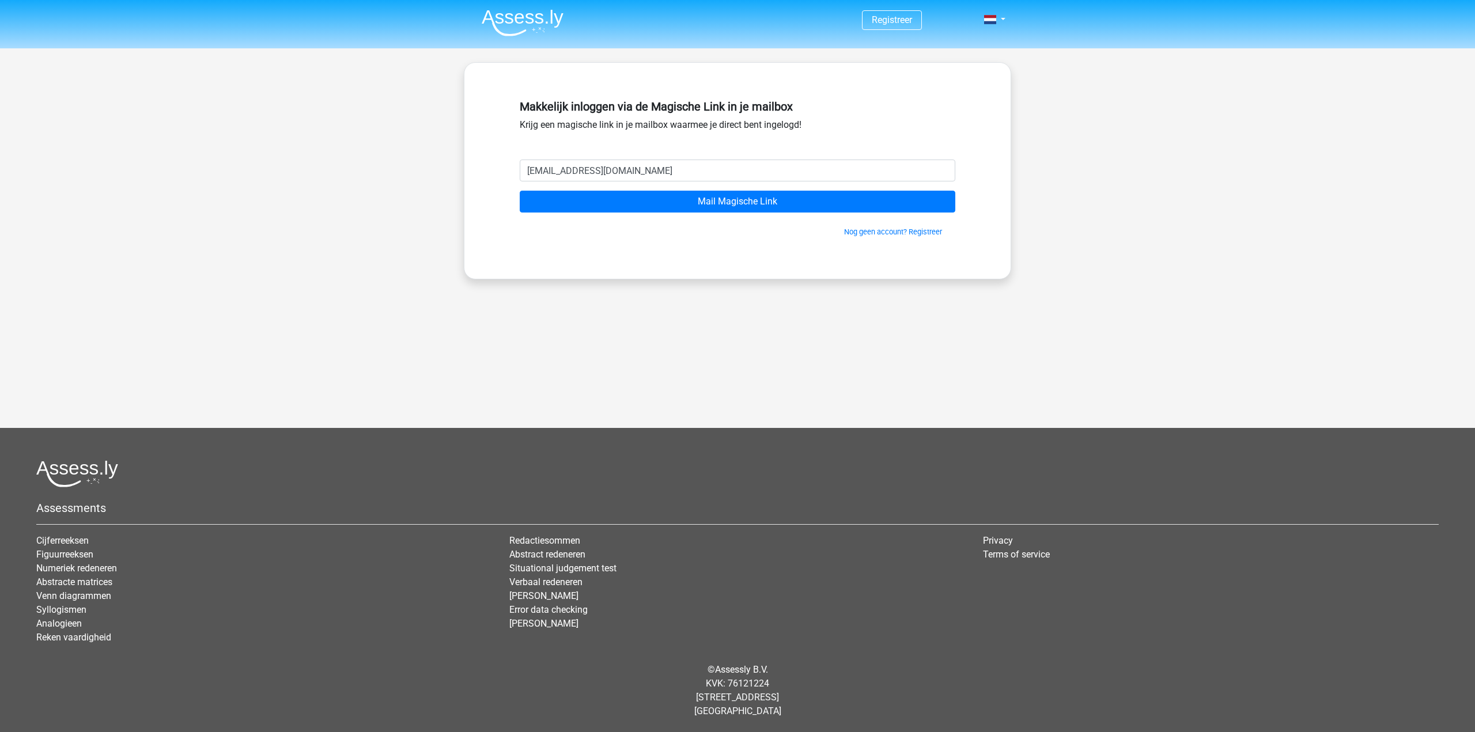
type input "[EMAIL_ADDRESS][DOMAIN_NAME]"
click at [520, 191] on input "Mail Magische Link" at bounding box center [738, 202] width 436 height 22
